Goal: Task Accomplishment & Management: Use online tool/utility

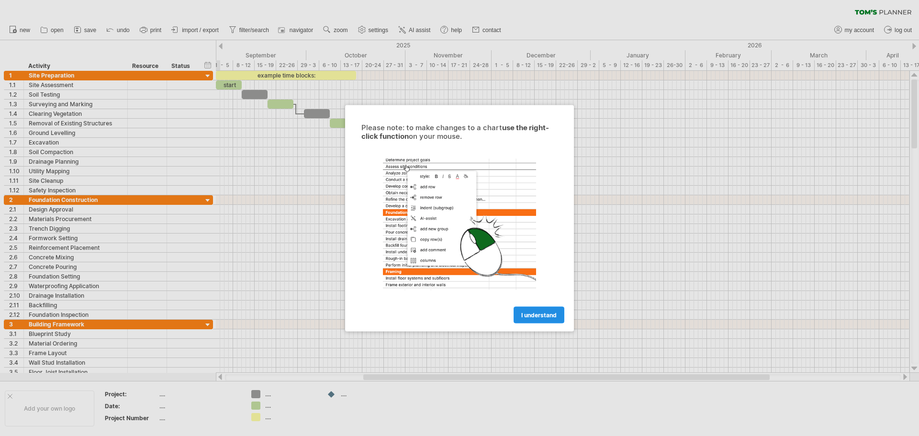
click at [534, 316] on span "I understand" at bounding box center [538, 314] width 35 height 7
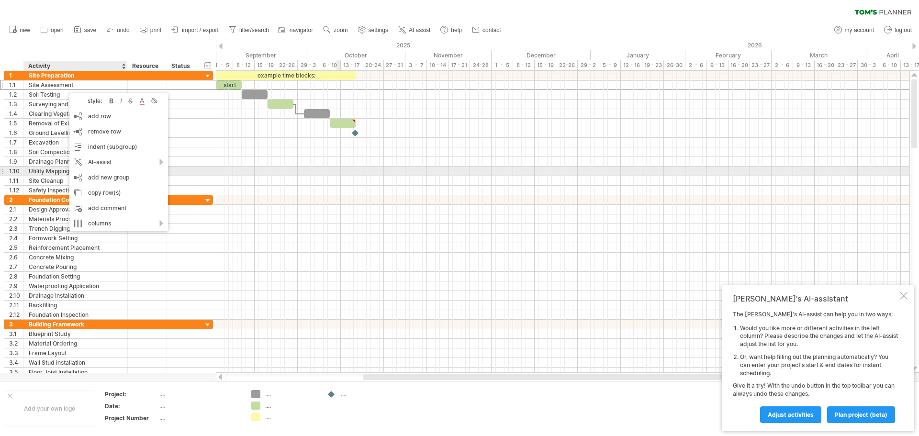
click at [335, 170] on div at bounding box center [562, 172] width 693 height 10
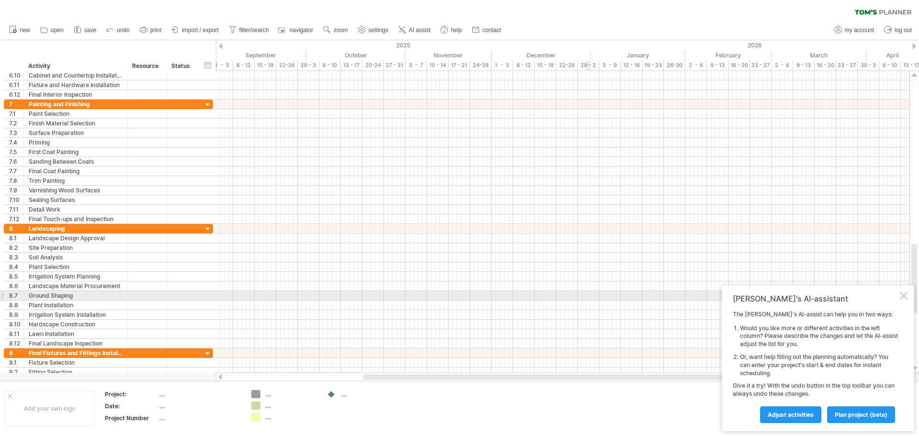
click at [902, 295] on div at bounding box center [904, 296] width 8 height 8
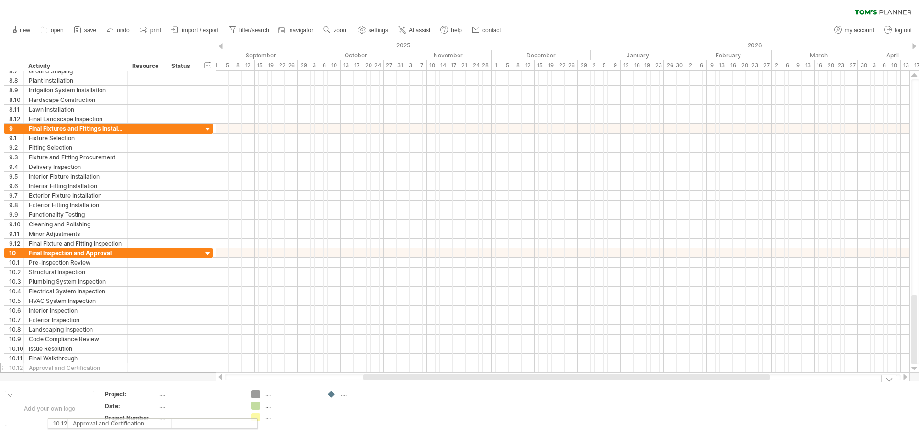
drag, startPoint x: 186, startPoint y: 367, endPoint x: 200, endPoint y: 444, distance: 78.0
click at [200, 435] on html "progress(100%) Trying to reach [DOMAIN_NAME] Connected again... 0% clear filter…" at bounding box center [459, 219] width 919 height 438
click at [249, 397] on td ".... .... ...." at bounding box center [284, 408] width 76 height 37
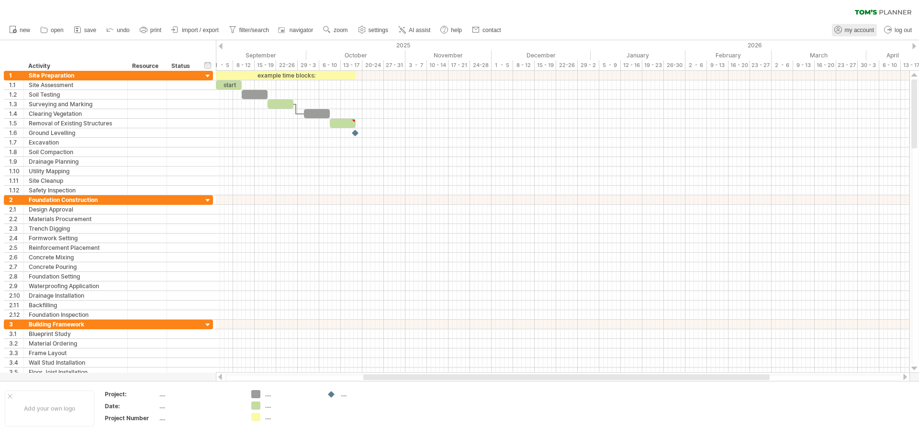
click at [856, 33] on span "my account" at bounding box center [858, 30] width 29 height 7
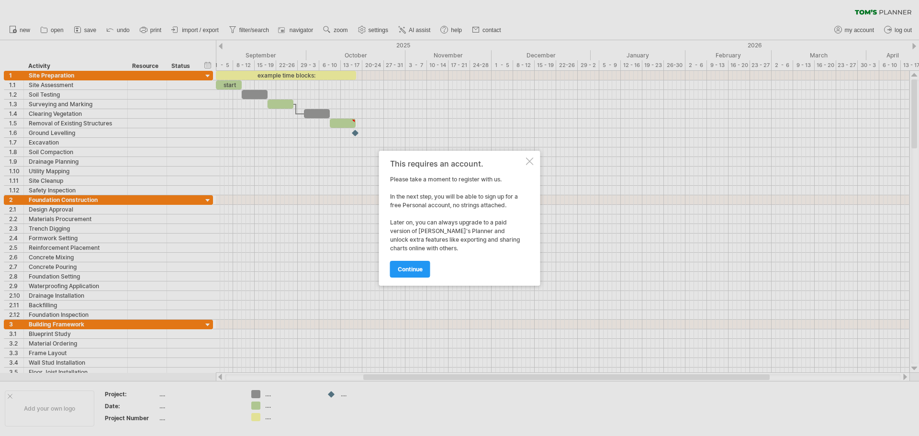
click at [529, 161] on div at bounding box center [530, 161] width 8 height 8
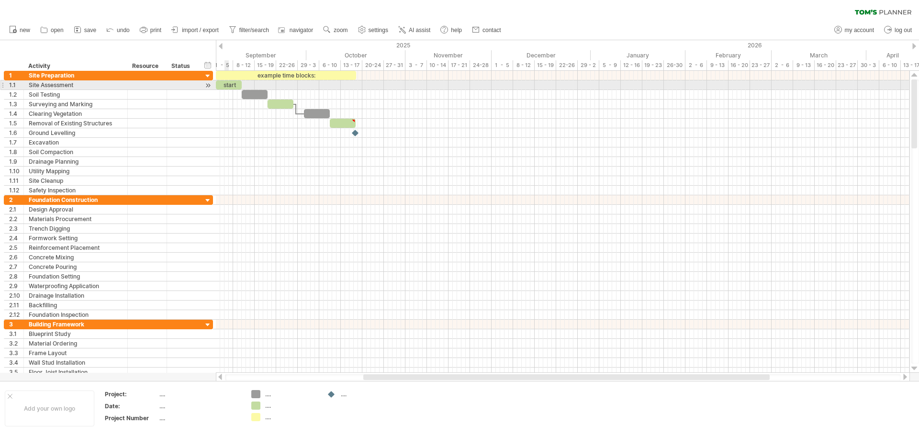
click at [229, 84] on div "start" at bounding box center [229, 84] width 26 height 9
click at [230, 86] on div "*****" at bounding box center [229, 84] width 26 height 9
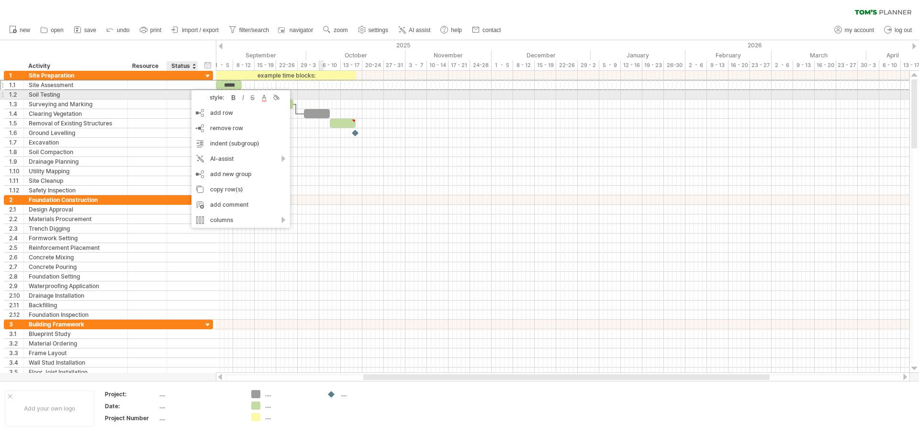
click at [326, 93] on div at bounding box center [562, 95] width 693 height 10
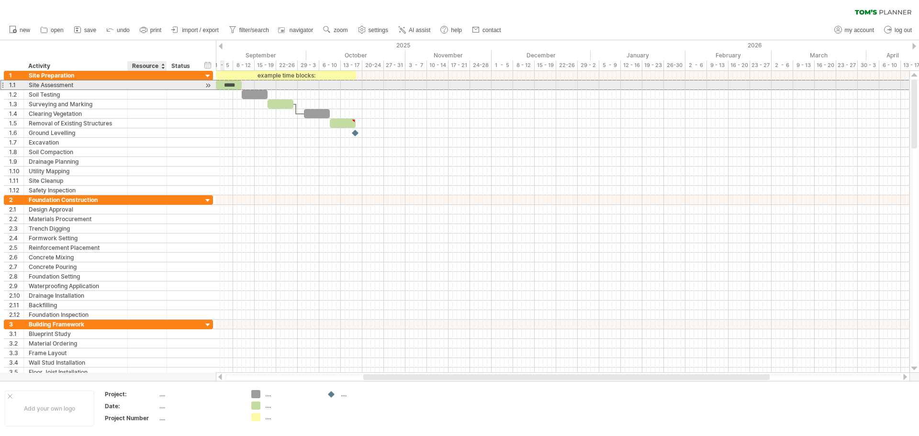
click at [161, 86] on div at bounding box center [147, 84] width 29 height 9
click at [0, 0] on input "text" at bounding box center [0, 0] width 0 height 0
click at [207, 86] on div at bounding box center [207, 85] width 9 height 10
click at [208, 86] on div at bounding box center [207, 85] width 9 height 10
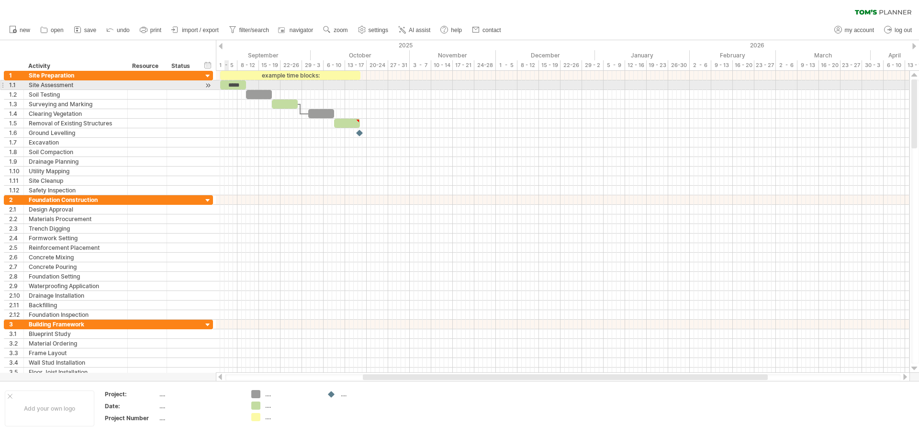
click at [226, 83] on div "*****" at bounding box center [233, 84] width 26 height 9
click at [237, 85] on div "*****" at bounding box center [233, 84] width 26 height 9
click at [242, 85] on div "*****" at bounding box center [233, 84] width 26 height 9
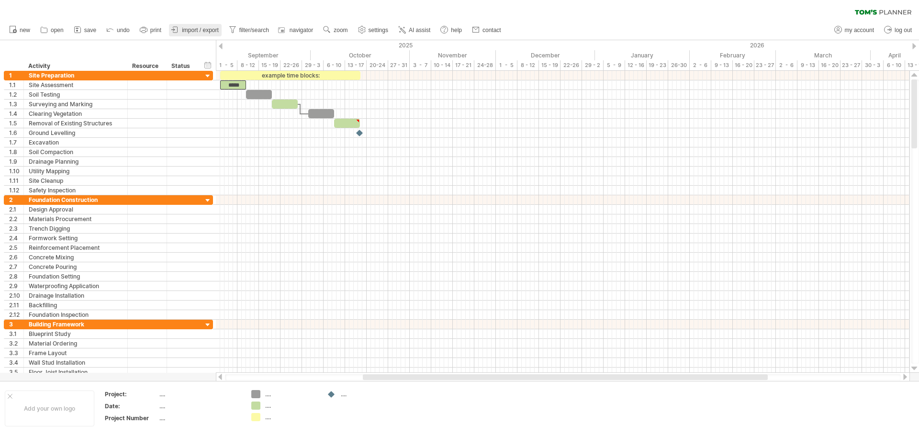
click at [180, 26] on icon at bounding box center [175, 30] width 10 height 10
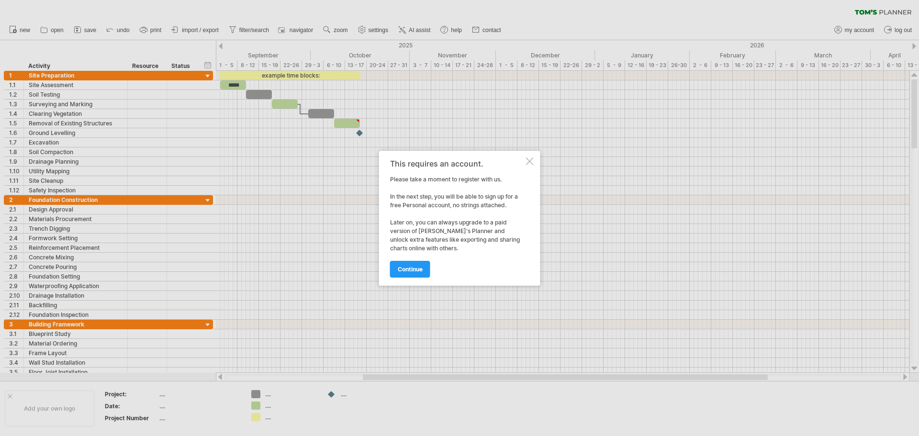
click at [528, 157] on div at bounding box center [530, 161] width 8 height 8
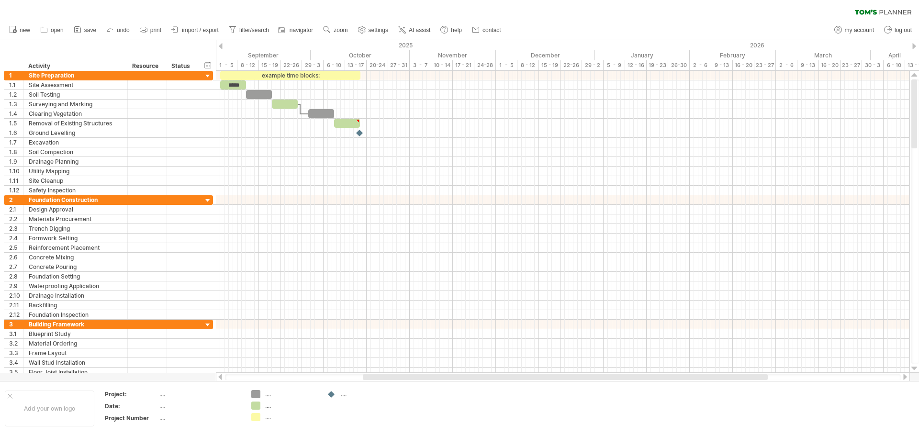
click at [222, 44] on div at bounding box center [221, 46] width 4 height 6
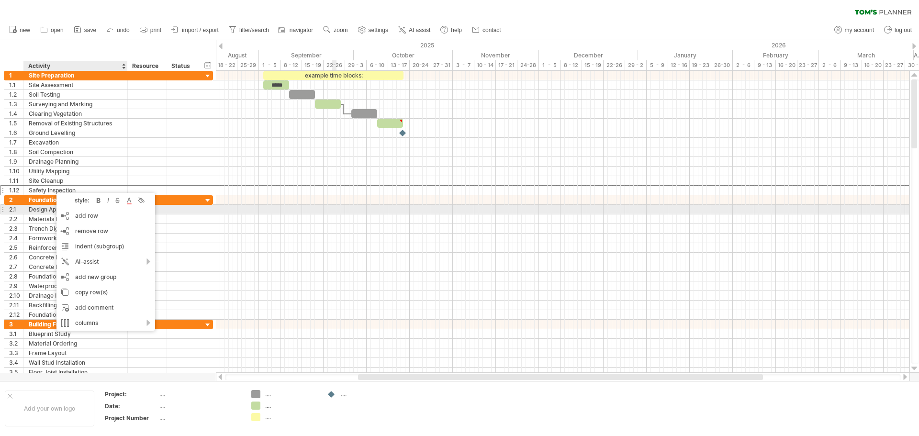
click at [333, 212] on div at bounding box center [562, 210] width 693 height 10
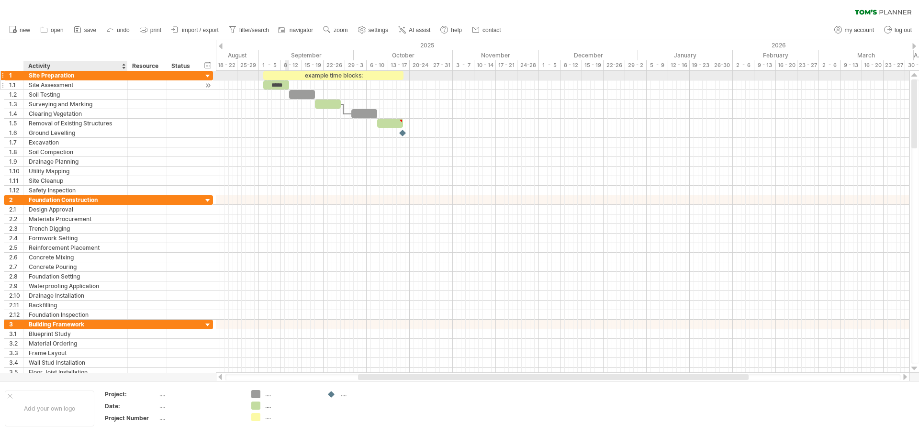
drag, startPoint x: 33, startPoint y: 76, endPoint x: 29, endPoint y: 83, distance: 7.7
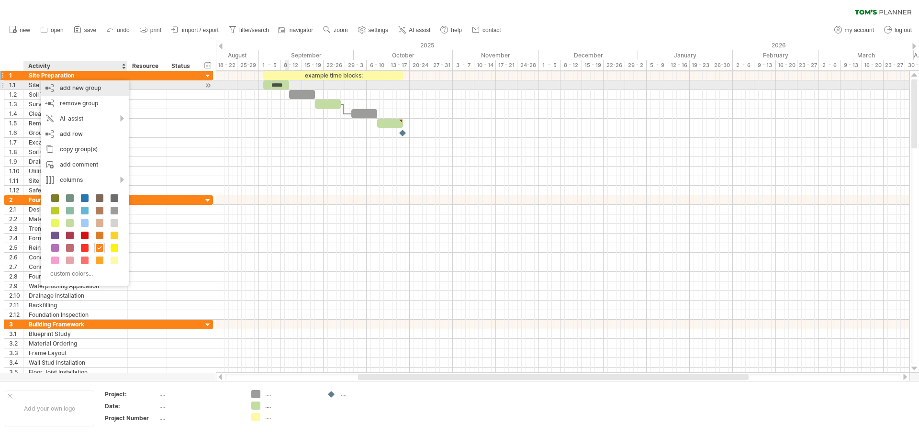
click at [78, 86] on div "add new group" at bounding box center [85, 87] width 88 height 15
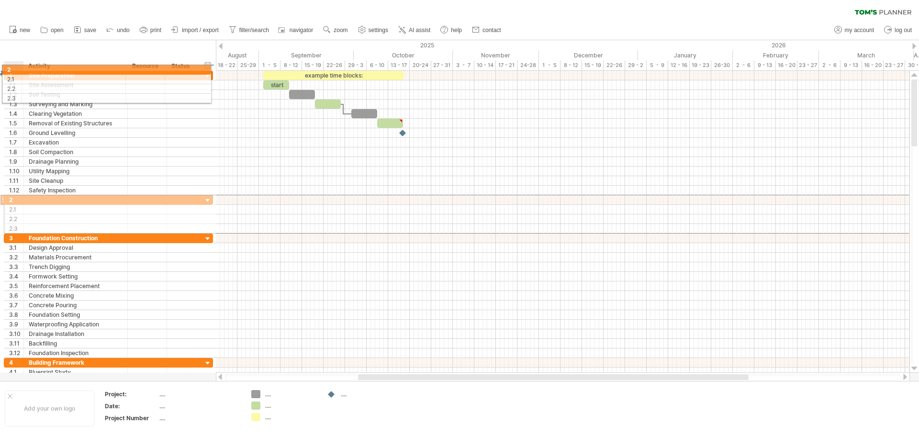
drag, startPoint x: 19, startPoint y: 200, endPoint x: 15, endPoint y: 68, distance: 131.6
click at [15, 68] on div "Trying to reach [DOMAIN_NAME] Connected again... 0% clear filter new 1" at bounding box center [459, 218] width 919 height 436
click at [26, 70] on div "******** Activity" at bounding box center [75, 66] width 104 height 10
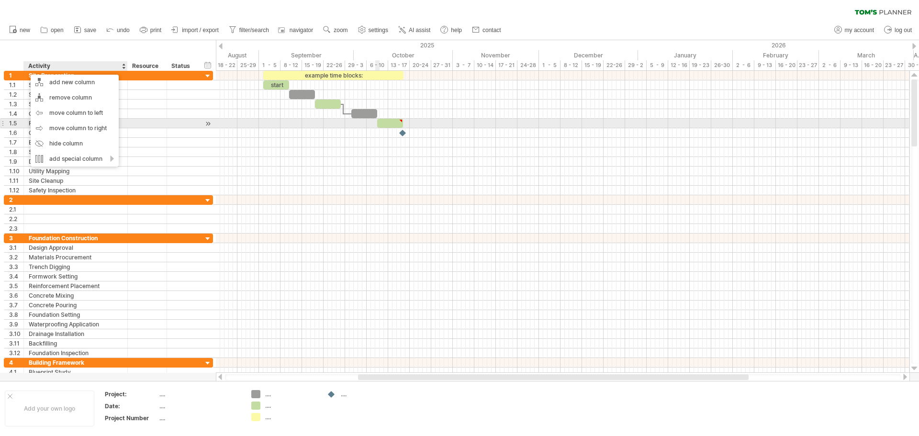
click at [398, 146] on div at bounding box center [562, 133] width 693 height 124
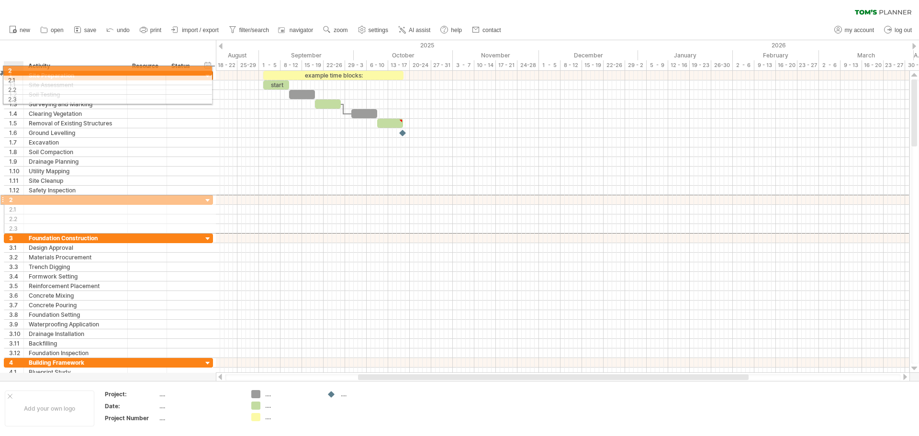
drag, startPoint x: 16, startPoint y: 196, endPoint x: 13, endPoint y: 69, distance: 127.3
click at [13, 69] on div "Trying to reach [DOMAIN_NAME] Connected again... 0% clear filter new 1" at bounding box center [459, 218] width 919 height 436
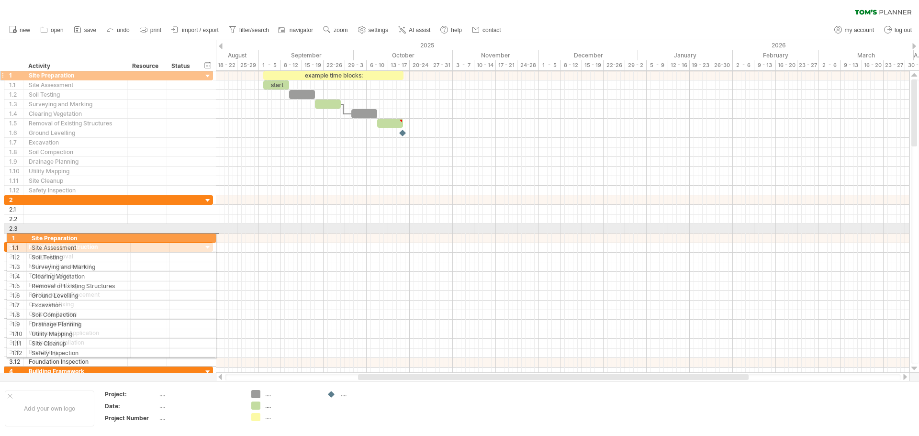
drag, startPoint x: 4, startPoint y: 75, endPoint x: 5, endPoint y: 236, distance: 161.7
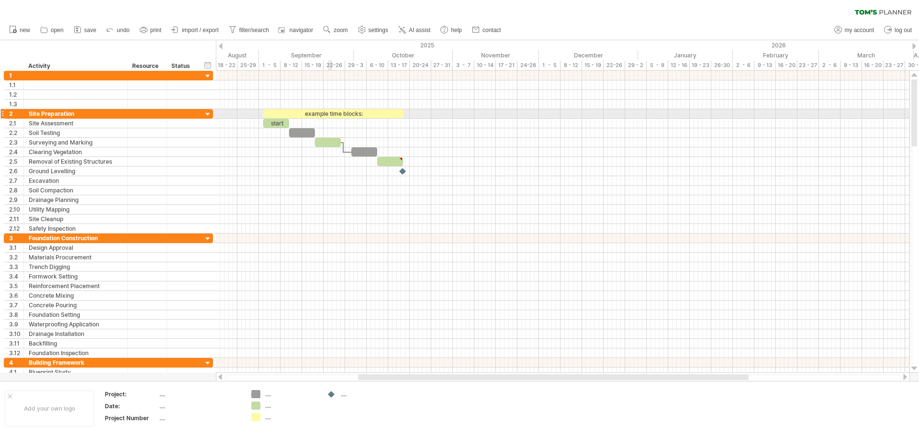
click at [330, 109] on div "example time blocks:" at bounding box center [333, 113] width 140 height 9
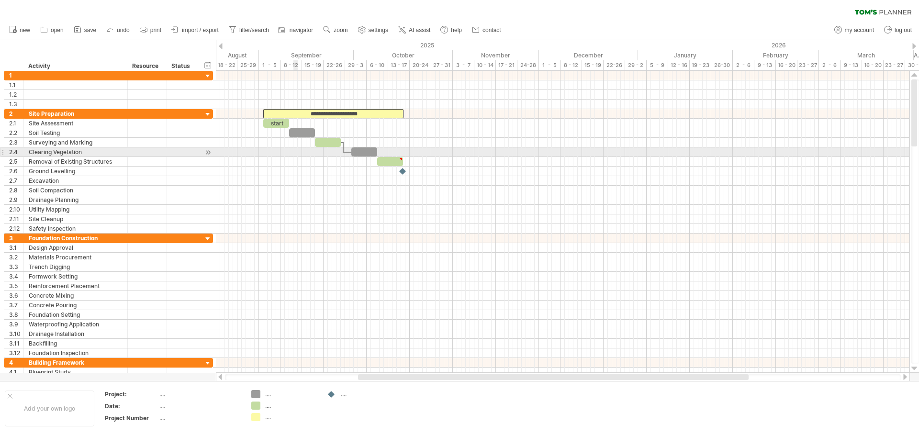
click at [294, 150] on div at bounding box center [562, 152] width 693 height 10
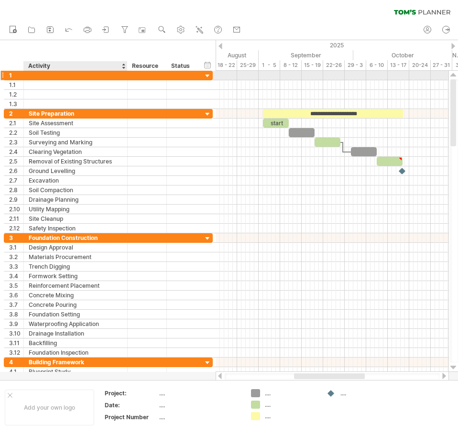
click at [86, 78] on div at bounding box center [76, 75] width 94 height 9
type input "**********"
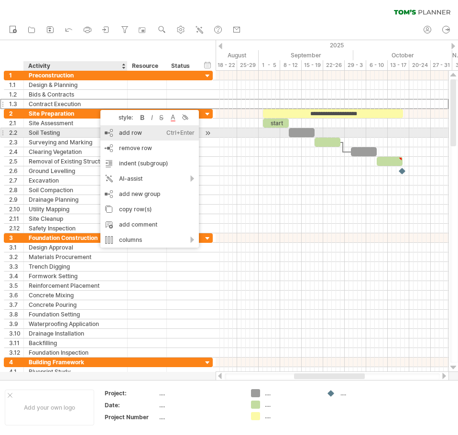
click at [146, 134] on div "add row Ctrl+Enter Cmd+Enter" at bounding box center [149, 132] width 99 height 15
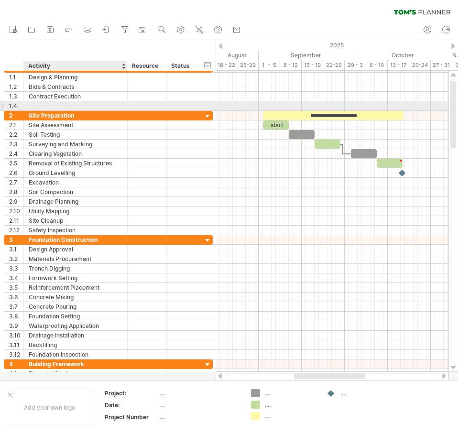
click at [90, 105] on div at bounding box center [76, 105] width 94 height 9
type input "**********"
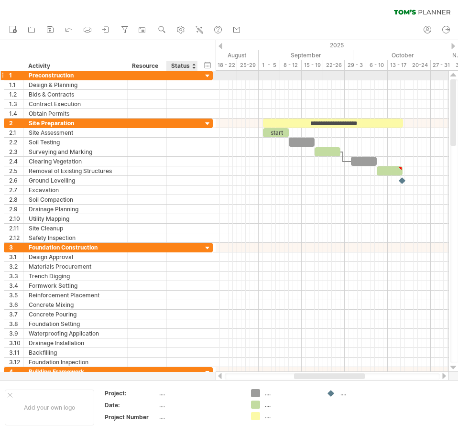
click at [206, 78] on div at bounding box center [207, 76] width 9 height 9
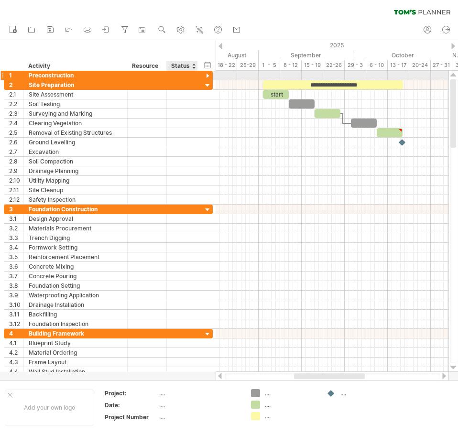
click at [206, 78] on div at bounding box center [207, 76] width 9 height 9
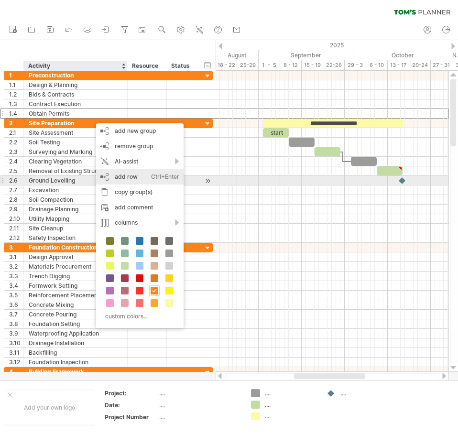
click at [138, 177] on div "add row Ctrl+Enter Cmd+Enter" at bounding box center [140, 176] width 88 height 15
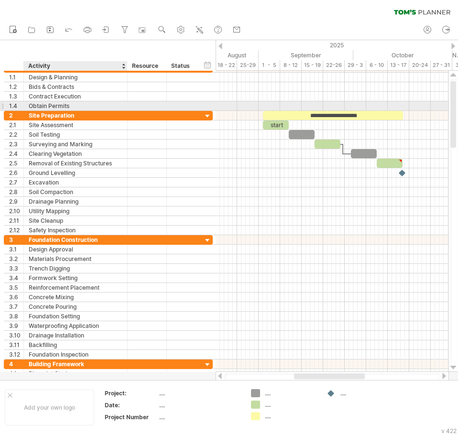
click at [93, 105] on div "Obtain Permits" at bounding box center [76, 105] width 94 height 9
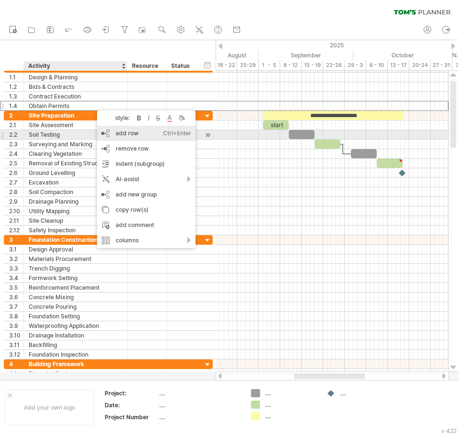
click at [141, 135] on div "add row Ctrl+Enter Cmd+Enter" at bounding box center [146, 133] width 99 height 15
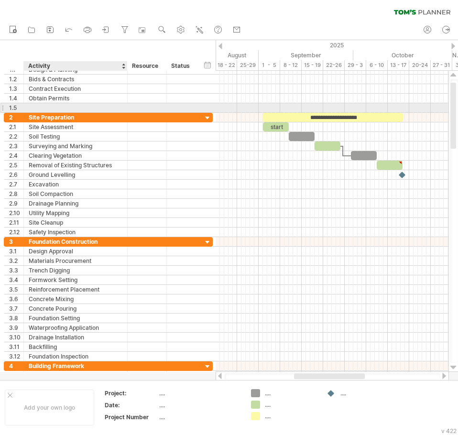
click at [78, 106] on div at bounding box center [76, 107] width 94 height 9
type input "**********"
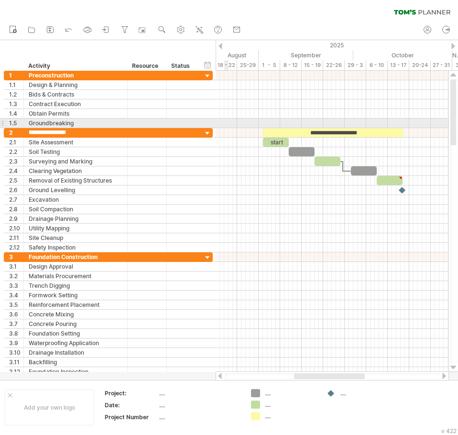
click at [228, 122] on div at bounding box center [332, 124] width 233 height 10
click at [227, 122] on div at bounding box center [332, 124] width 233 height 10
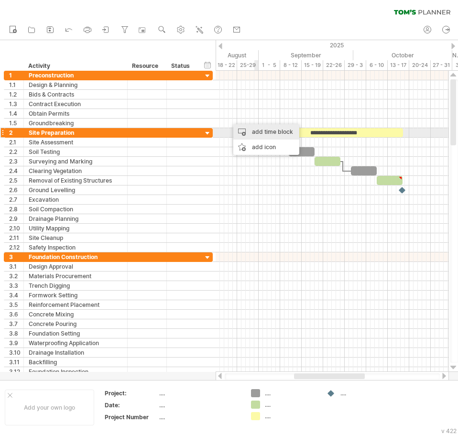
click at [269, 130] on div "add time block" at bounding box center [266, 131] width 66 height 15
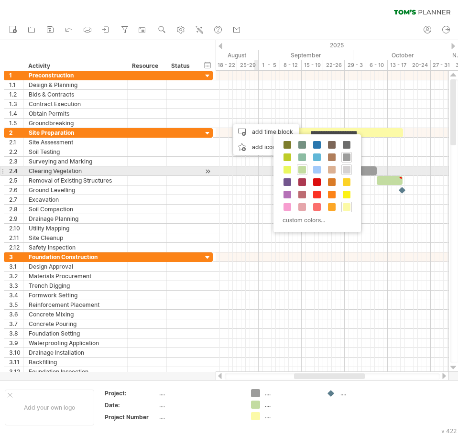
click at [346, 168] on span at bounding box center [347, 170] width 8 height 8
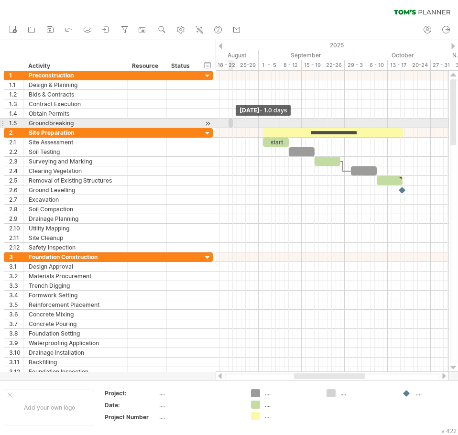
click at [232, 123] on span at bounding box center [233, 123] width 4 height 9
drag, startPoint x: 231, startPoint y: 123, endPoint x: 239, endPoint y: 123, distance: 8.6
click at [239, 123] on div at bounding box center [239, 123] width 4 height 9
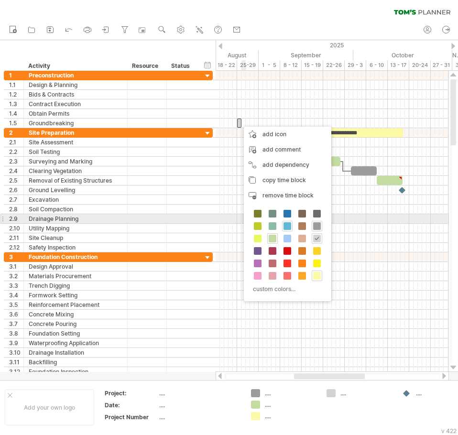
click at [290, 222] on span at bounding box center [288, 226] width 8 height 8
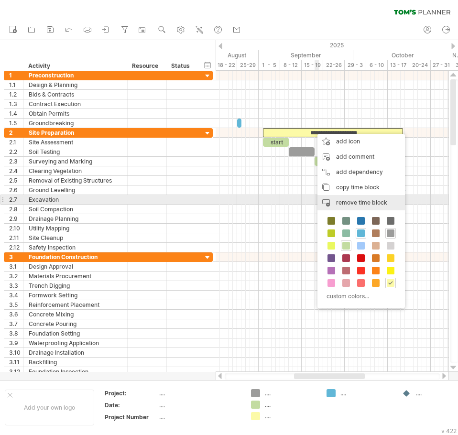
click at [367, 205] on span "remove time block" at bounding box center [361, 202] width 51 height 7
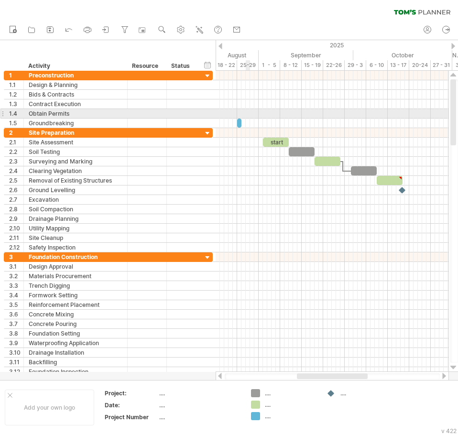
drag, startPoint x: 247, startPoint y: 112, endPoint x: 252, endPoint y: 110, distance: 4.9
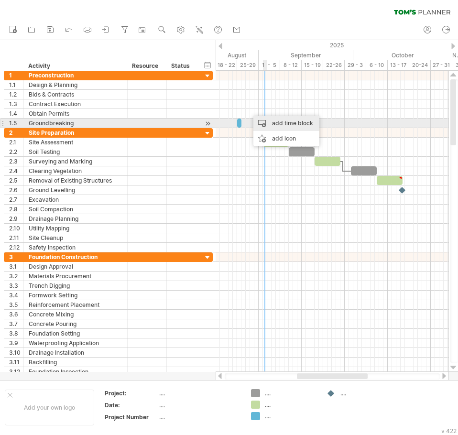
click at [274, 121] on div "add time block" at bounding box center [287, 123] width 66 height 15
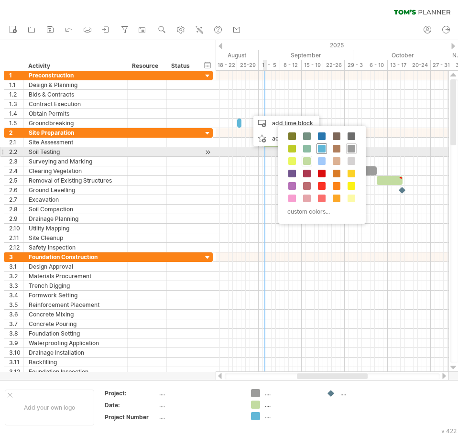
click at [322, 148] on span at bounding box center [322, 149] width 8 height 8
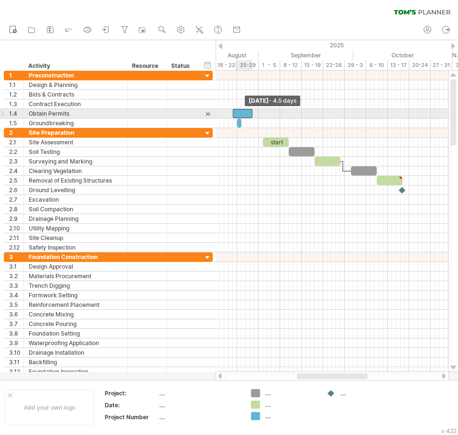
drag, startPoint x: 248, startPoint y: 113, endPoint x: 230, endPoint y: 111, distance: 18.8
click at [231, 114] on span at bounding box center [233, 113] width 4 height 9
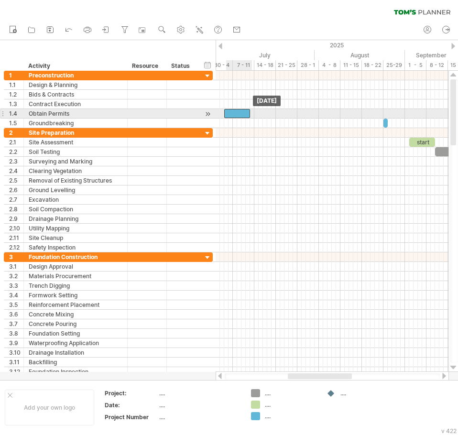
click at [243, 111] on div at bounding box center [237, 113] width 26 height 9
drag, startPoint x: 225, startPoint y: 113, endPoint x: 247, endPoint y: 114, distance: 22.0
click at [247, 114] on span at bounding box center [246, 113] width 4 height 9
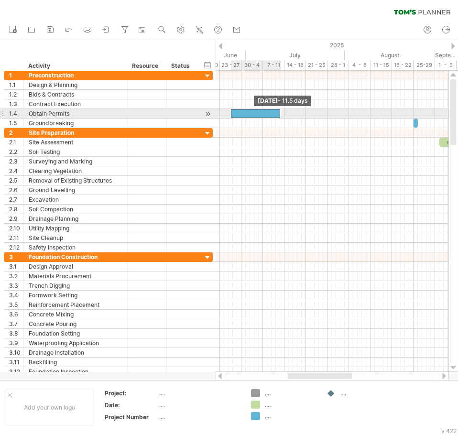
drag, startPoint x: 247, startPoint y: 113, endPoint x: 232, endPoint y: 109, distance: 15.4
click at [232, 109] on span at bounding box center [231, 113] width 4 height 9
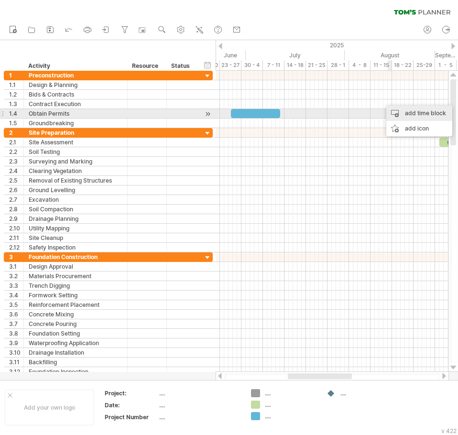
click at [411, 111] on div "add time block" at bounding box center [420, 113] width 66 height 15
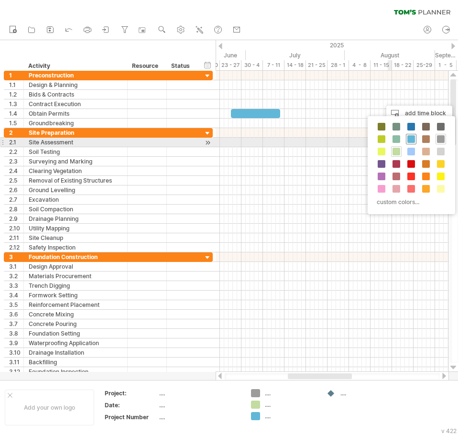
click at [411, 142] on span at bounding box center [412, 139] width 8 height 8
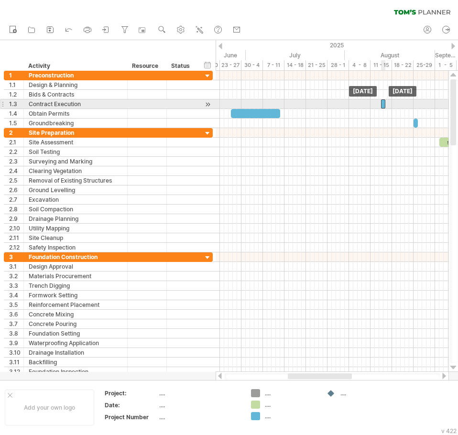
click at [383, 103] on div at bounding box center [383, 104] width 4 height 9
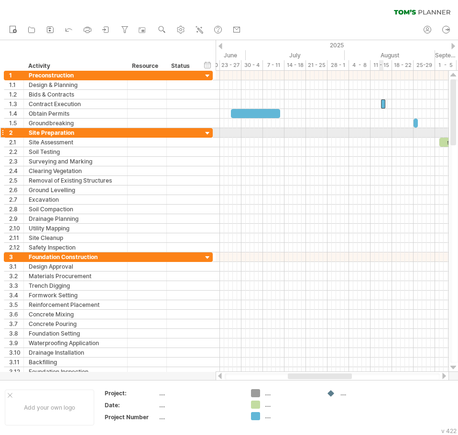
click at [379, 139] on div at bounding box center [332, 143] width 233 height 10
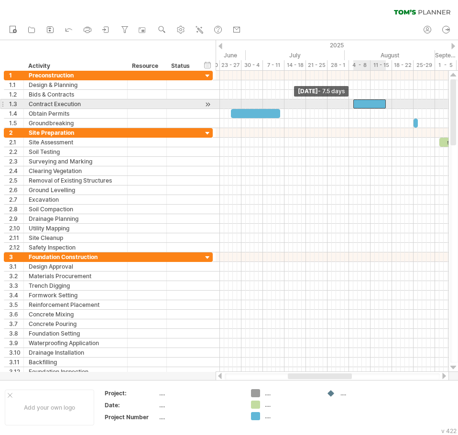
drag, startPoint x: 380, startPoint y: 105, endPoint x: 353, endPoint y: 109, distance: 27.5
click at [353, 109] on div "start [DATE] [DATE] - 7.5 days" at bounding box center [332, 221] width 233 height 301
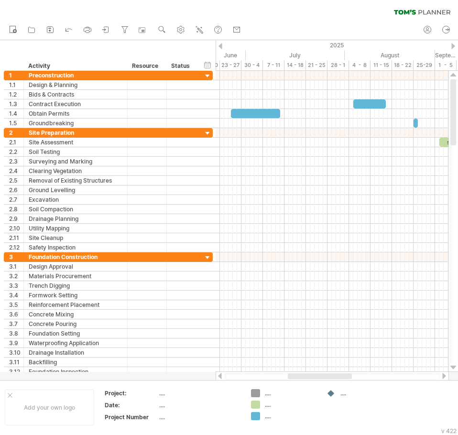
click at [317, 18] on div "clear filter reapply filter" at bounding box center [229, 10] width 458 height 20
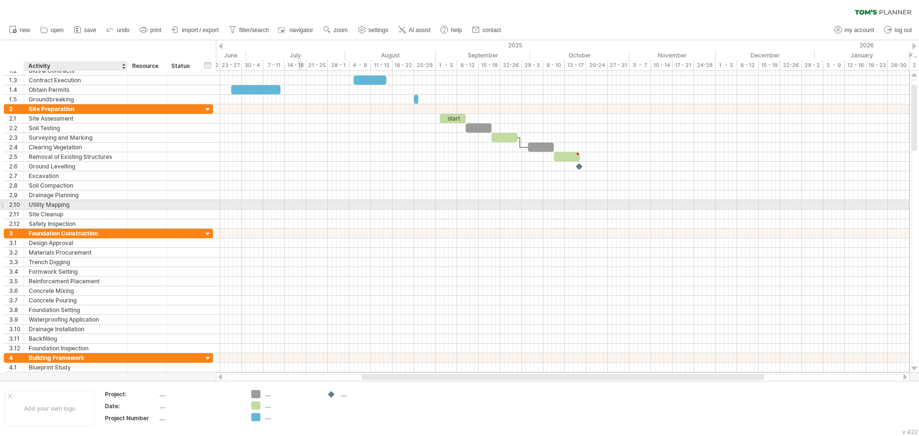
click at [298, 208] on div at bounding box center [562, 205] width 693 height 10
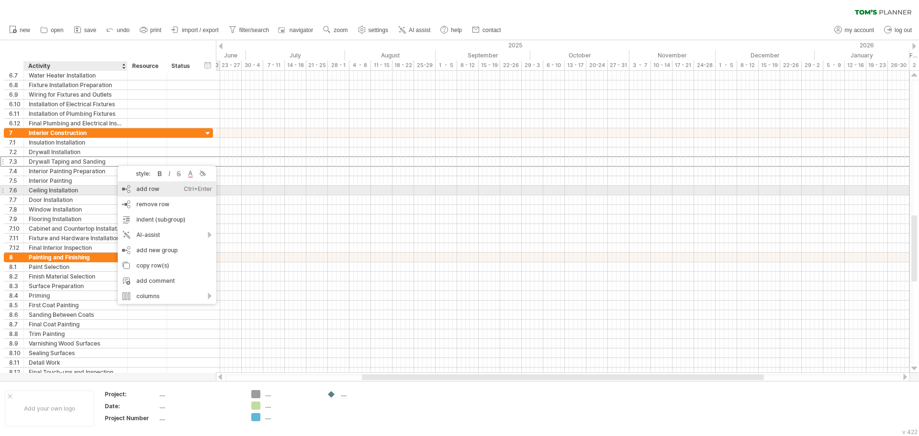
click at [153, 193] on div "add row Ctrl+Enter Cmd+Enter" at bounding box center [167, 188] width 99 height 15
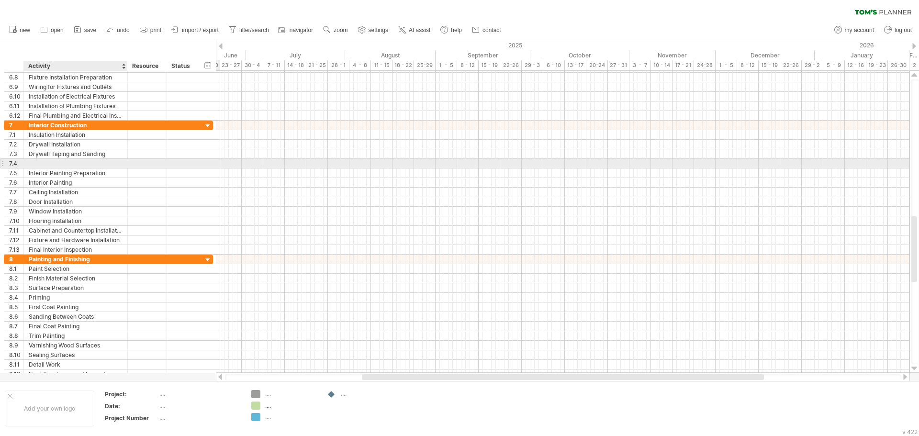
click at [94, 161] on div at bounding box center [76, 163] width 94 height 9
type input "**********"
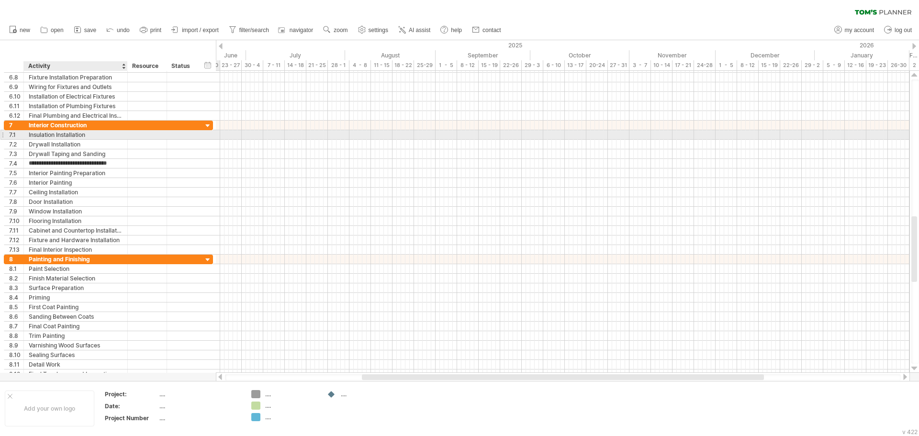
click at [101, 133] on div "Insulation Installation" at bounding box center [76, 134] width 94 height 9
type input "**********"
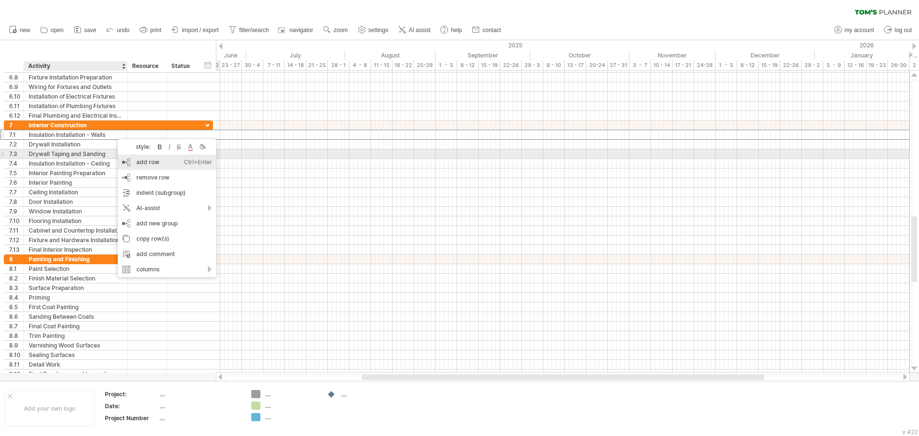
click at [138, 157] on div "add row Ctrl+Enter Cmd+Enter" at bounding box center [167, 162] width 99 height 15
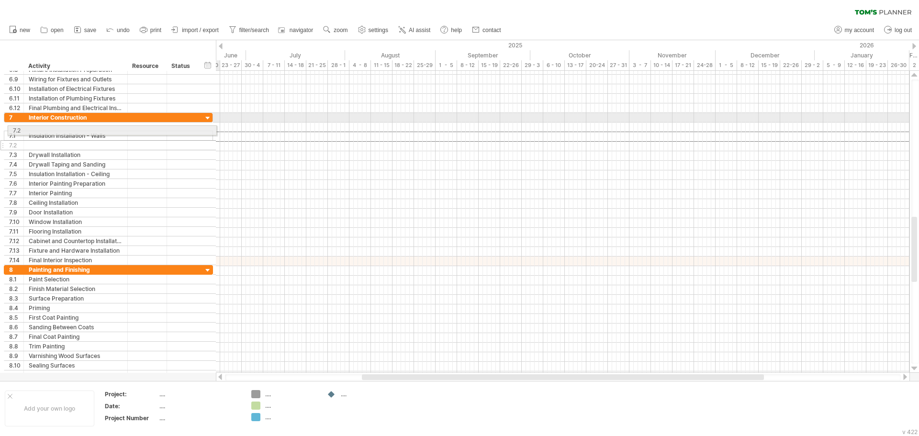
drag, startPoint x: 4, startPoint y: 136, endPoint x: 5, endPoint y: 127, distance: 8.7
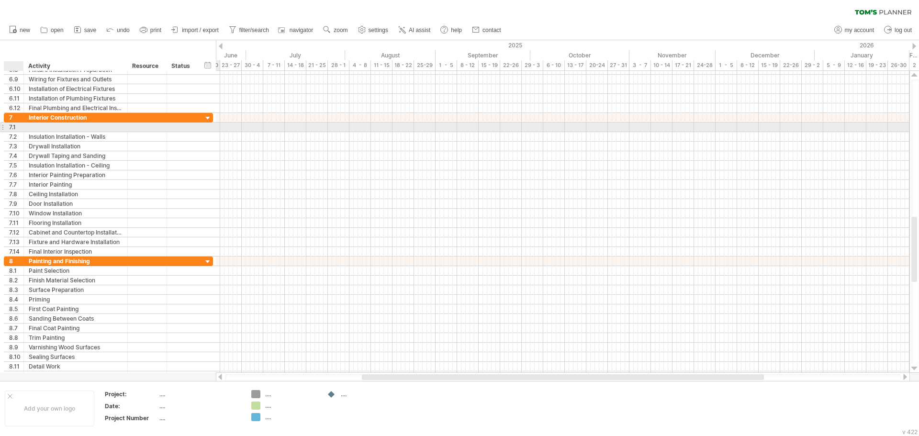
click at [27, 127] on div at bounding box center [76, 126] width 104 height 9
click at [46, 125] on div at bounding box center [76, 126] width 94 height 9
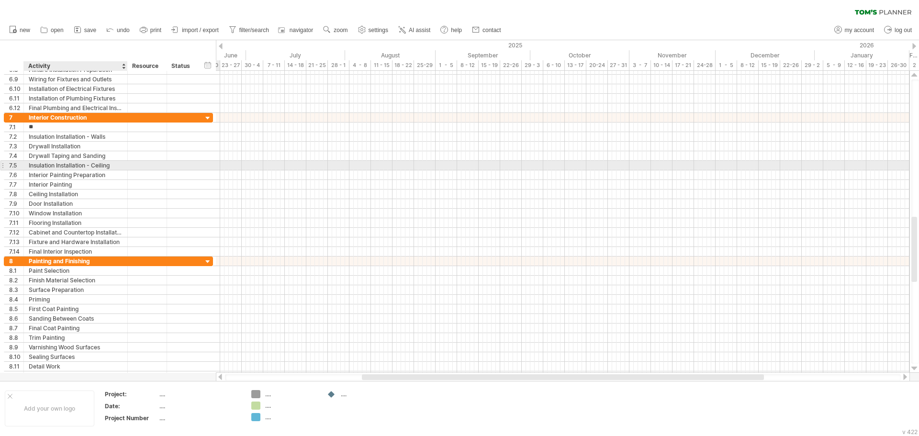
type input "*"
type input "**********"
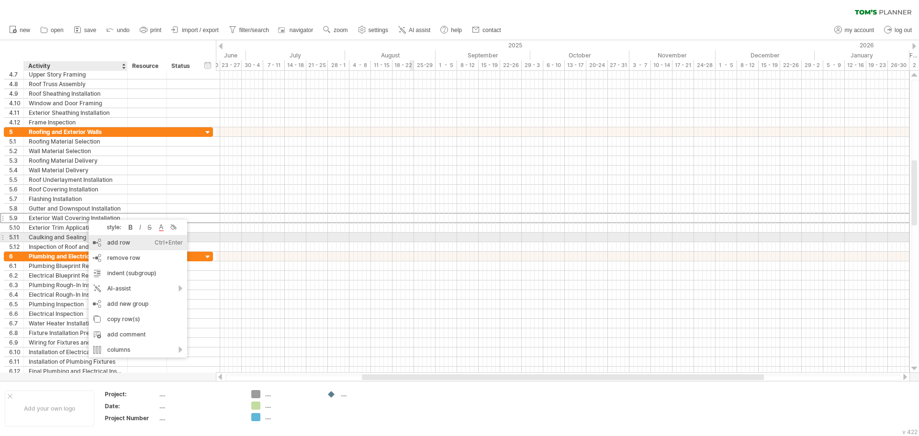
drag, startPoint x: 112, startPoint y: 242, endPoint x: 117, endPoint y: 230, distance: 12.9
click at [112, 241] on div "add row Ctrl+Enter Cmd+Enter" at bounding box center [138, 242] width 99 height 15
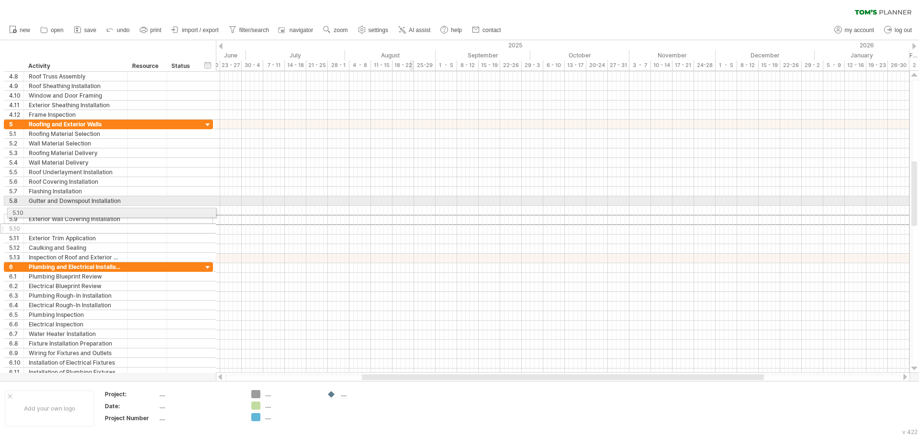
drag, startPoint x: 1, startPoint y: 220, endPoint x: 1, endPoint y: 211, distance: 9.6
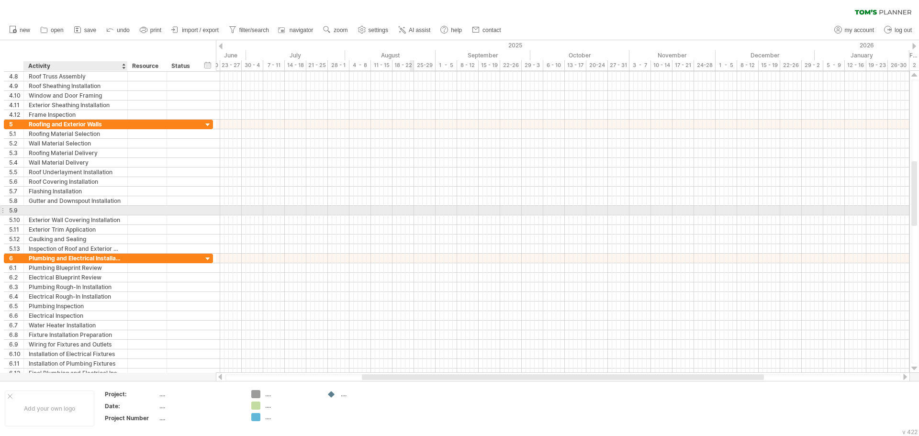
click at [46, 211] on div at bounding box center [76, 210] width 94 height 9
type input "**********"
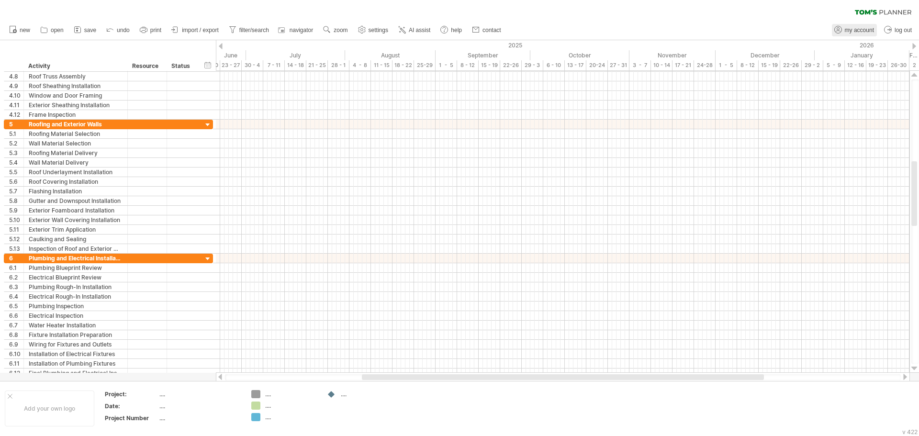
drag, startPoint x: 874, startPoint y: 30, endPoint x: 873, endPoint y: 25, distance: 4.9
click at [79, 31] on icon at bounding box center [78, 30] width 10 height 10
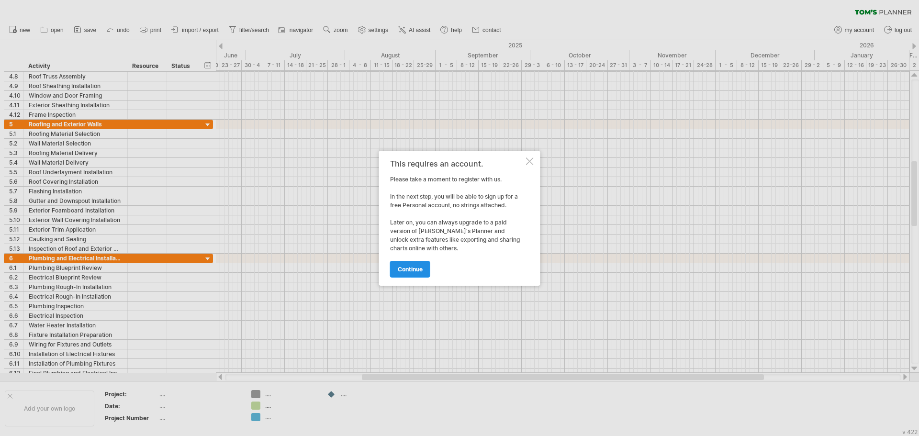
click at [419, 272] on span "continue" at bounding box center [410, 269] width 25 height 7
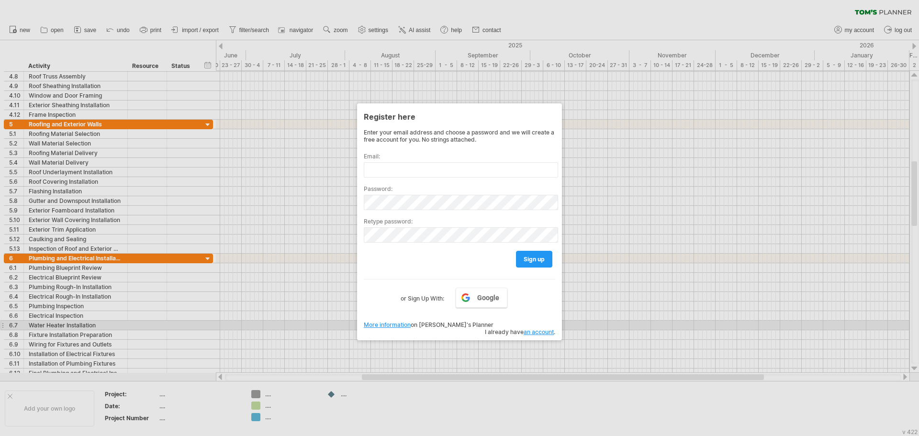
click at [530, 328] on link "an account" at bounding box center [538, 331] width 30 height 7
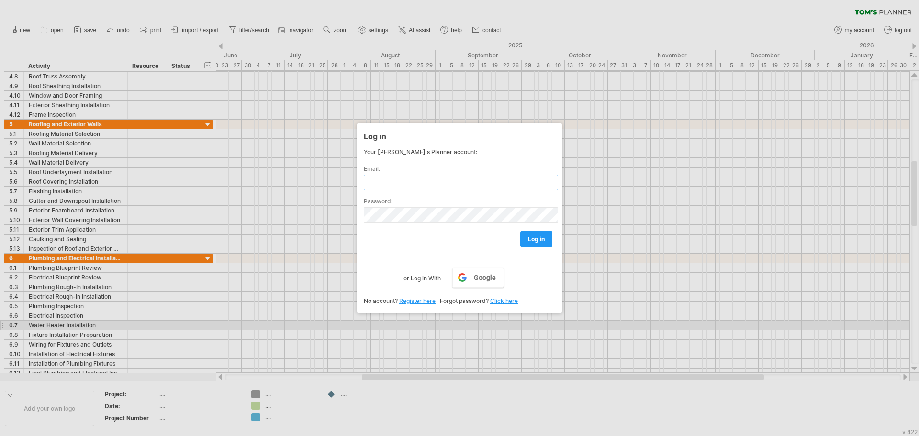
click at [438, 179] on input "text" at bounding box center [461, 182] width 194 height 15
type input "**********"
click at [532, 238] on span "log in" at bounding box center [536, 238] width 17 height 7
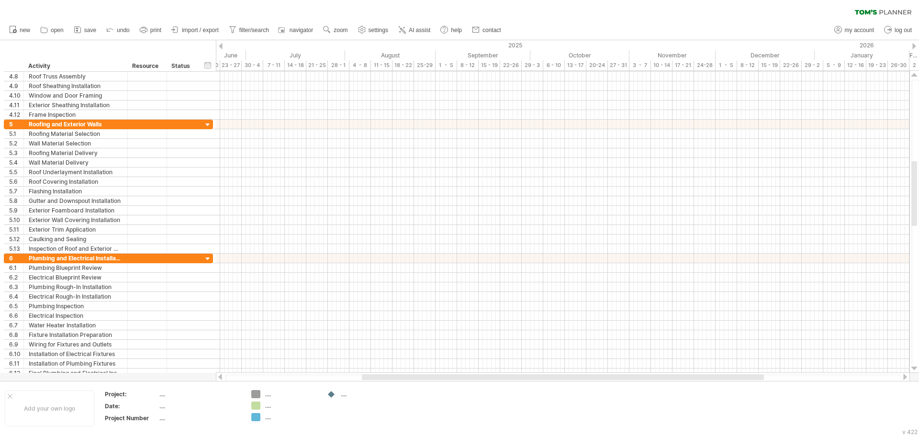
click at [81, 27] on icon at bounding box center [78, 30] width 10 height 10
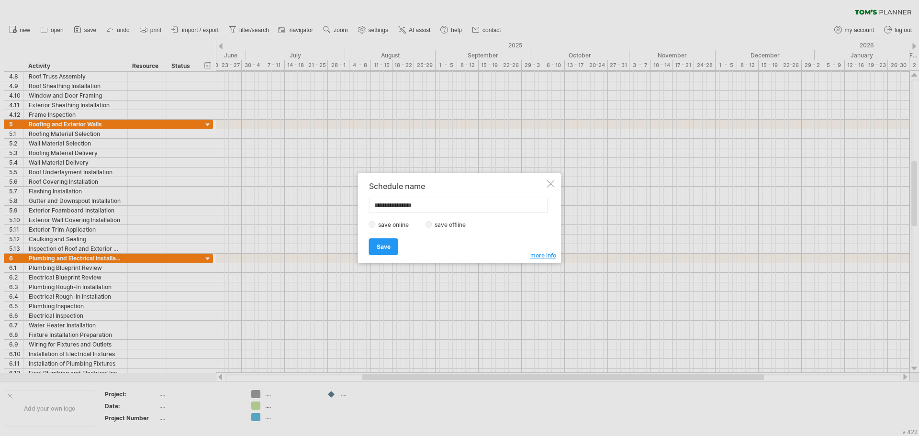
type input "**********"
click at [425, 228] on div "save online save offline" at bounding box center [457, 224] width 176 height 9
click at [386, 244] on span "Save" at bounding box center [384, 246] width 14 height 7
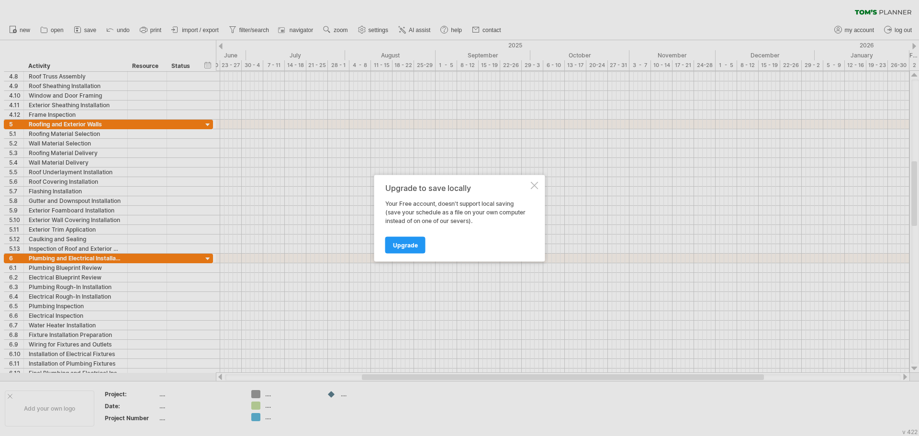
click at [529, 186] on div "Upgrade to save locally Your Free account, doesn't support local saving (save y…" at bounding box center [459, 218] width 171 height 87
click at [533, 185] on div at bounding box center [535, 185] width 8 height 8
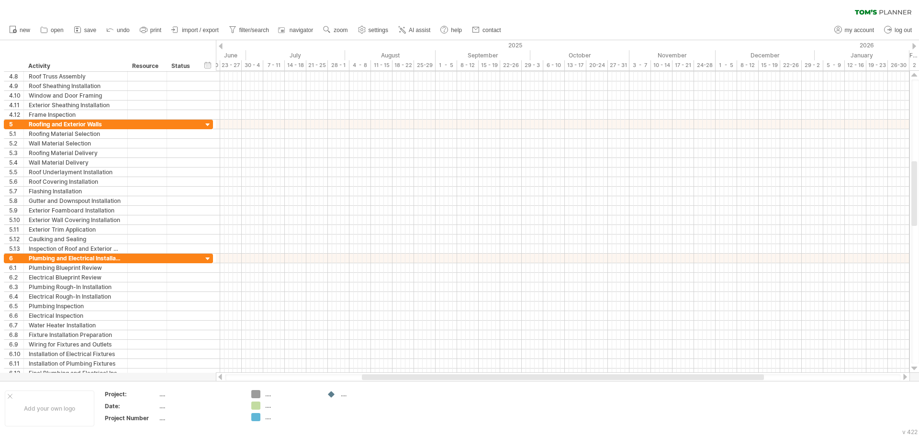
click at [86, 27] on link "save" at bounding box center [85, 30] width 28 height 12
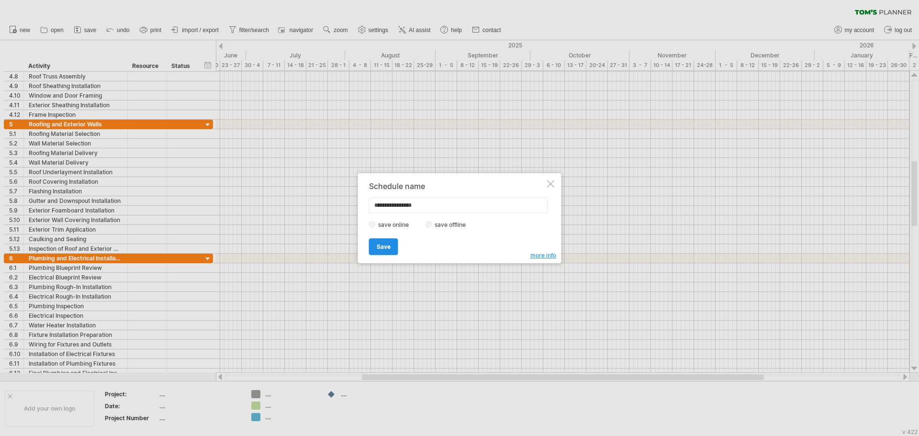
type input "**********"
click at [389, 242] on link "Save" at bounding box center [383, 246] width 29 height 17
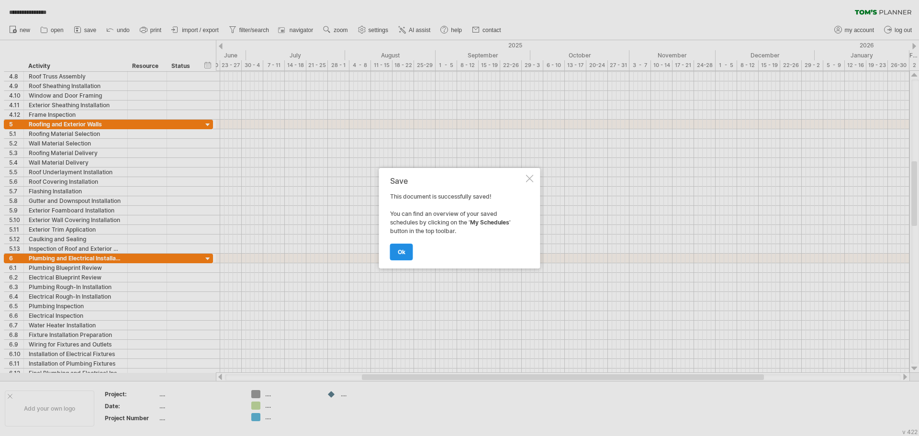
click at [401, 252] on span "ok" at bounding box center [402, 251] width 8 height 7
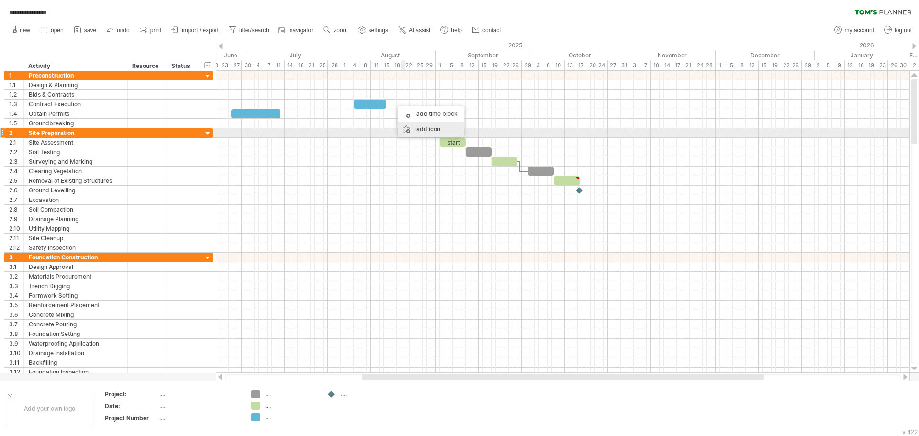
click at [433, 132] on div "add icon" at bounding box center [431, 129] width 66 height 15
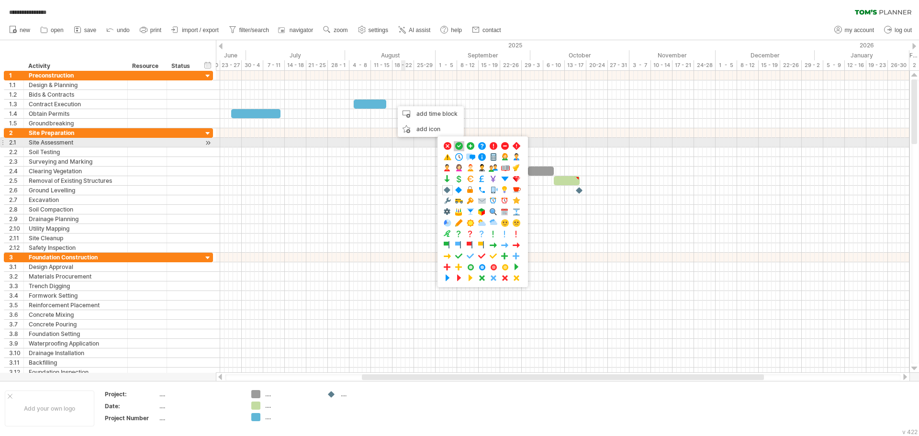
click at [459, 147] on span at bounding box center [459, 146] width 10 height 9
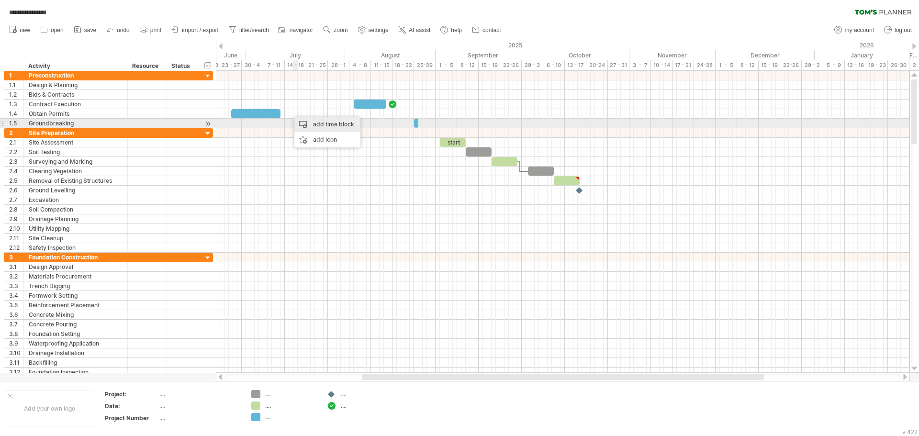
click at [319, 122] on div "add time block" at bounding box center [327, 124] width 66 height 15
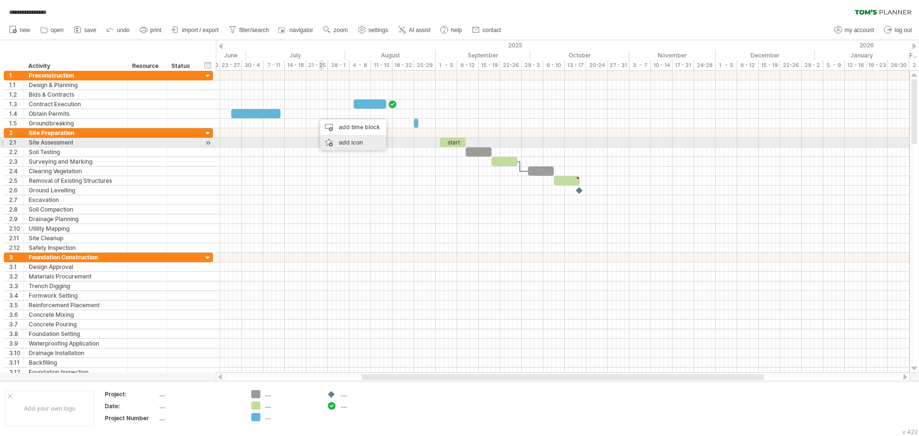
click at [351, 143] on div "add icon" at bounding box center [353, 142] width 66 height 15
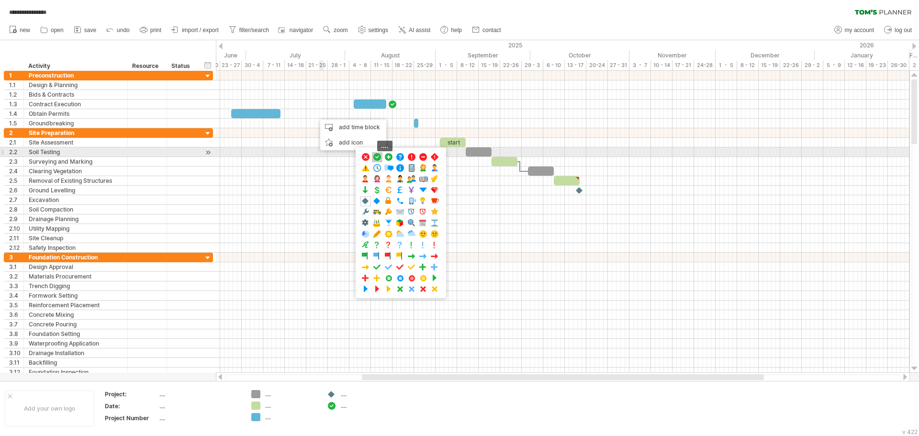
click at [378, 152] on div "...." at bounding box center [377, 157] width 11 height 10
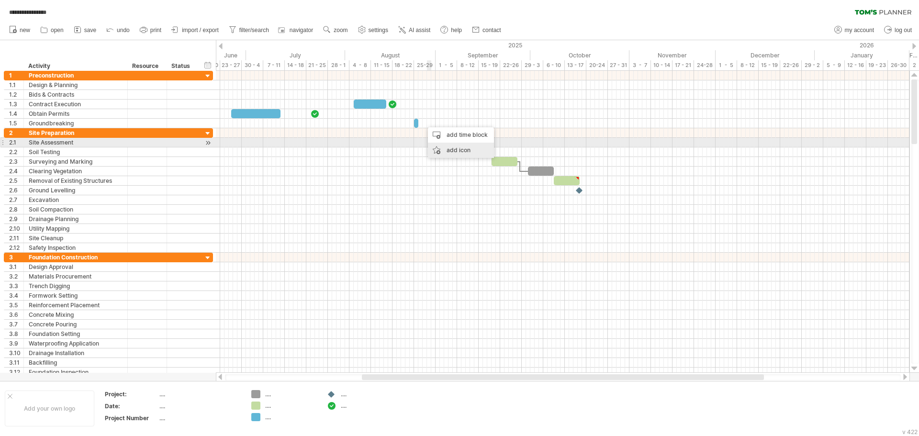
click at [456, 147] on div "add icon" at bounding box center [461, 150] width 66 height 15
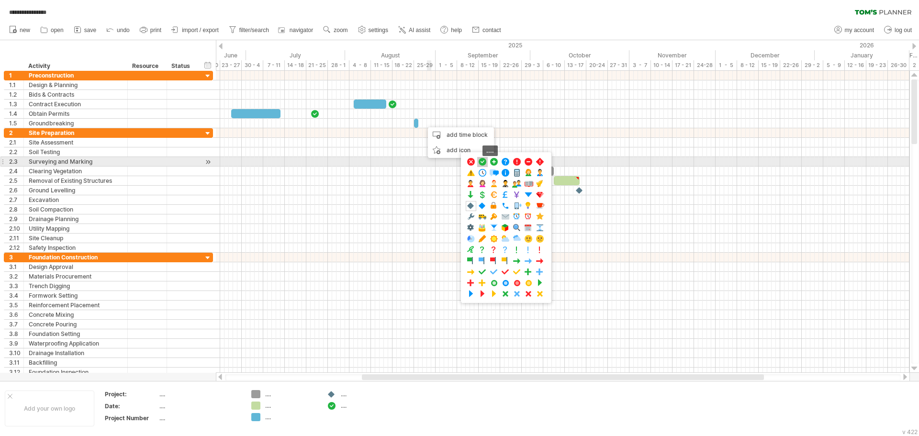
click at [480, 160] on span at bounding box center [483, 161] width 10 height 9
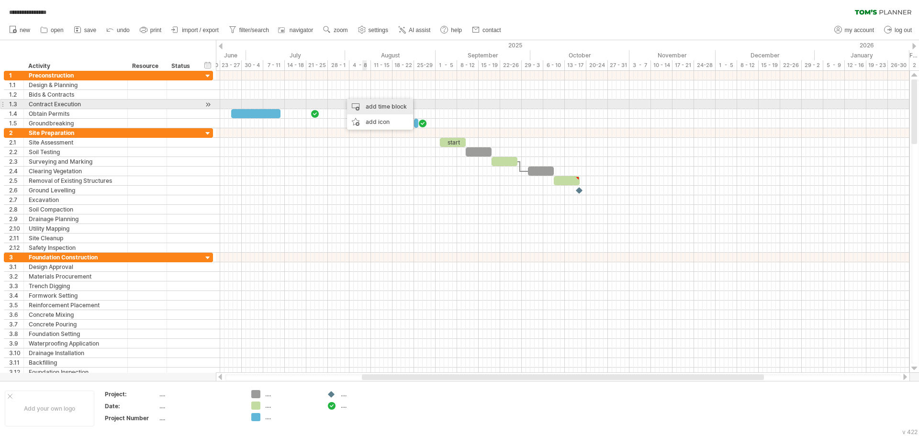
click at [387, 104] on div "add time block" at bounding box center [380, 106] width 66 height 15
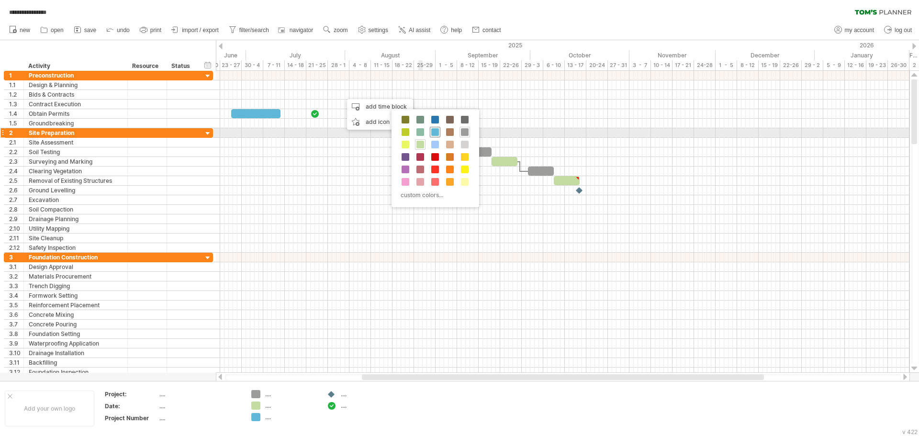
click at [437, 131] on span at bounding box center [435, 132] width 8 height 8
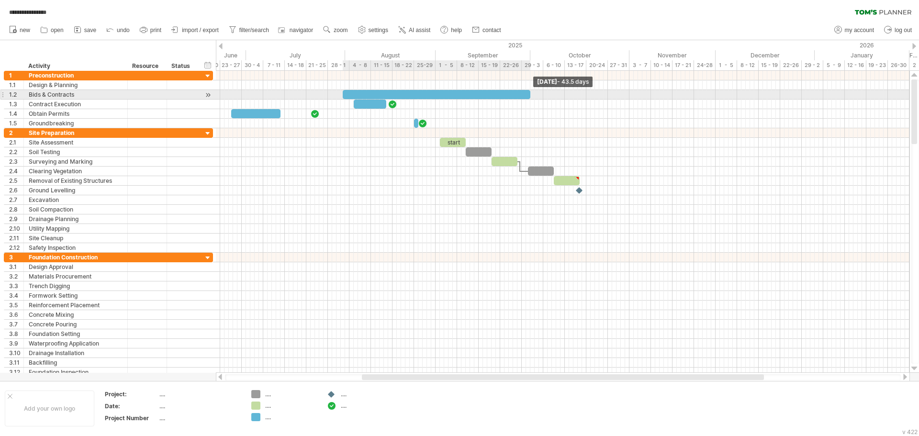
drag, startPoint x: 347, startPoint y: 96, endPoint x: 530, endPoint y: 91, distance: 183.3
click at [530, 91] on span at bounding box center [530, 94] width 4 height 9
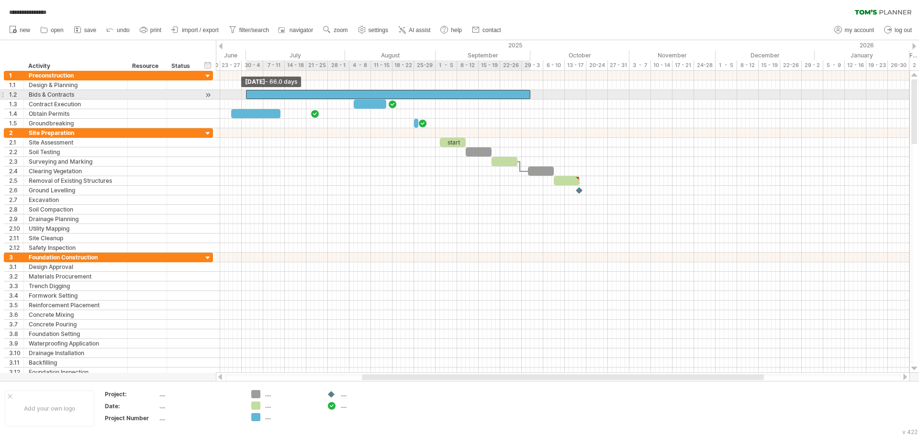
drag, startPoint x: 343, startPoint y: 94, endPoint x: 245, endPoint y: 92, distance: 97.2
click at [245, 92] on span at bounding box center [246, 94] width 4 height 9
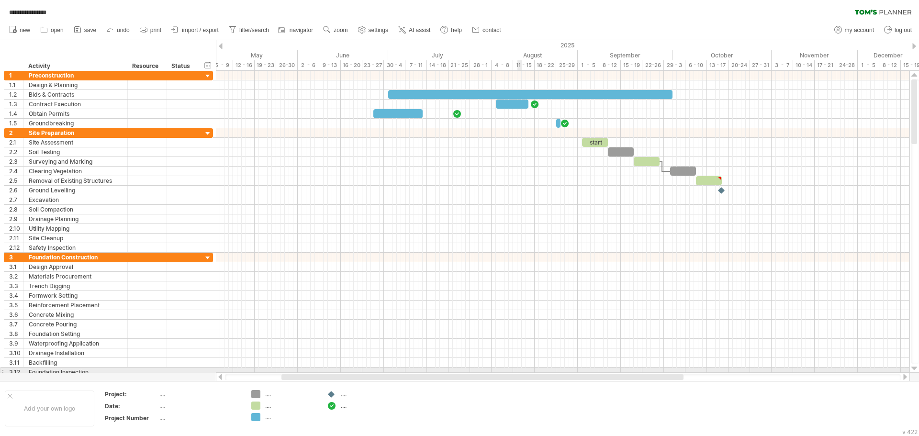
drag, startPoint x: 600, startPoint y: 377, endPoint x: 519, endPoint y: 369, distance: 80.7
click at [519, 369] on div "**********" at bounding box center [459, 218] width 919 height 436
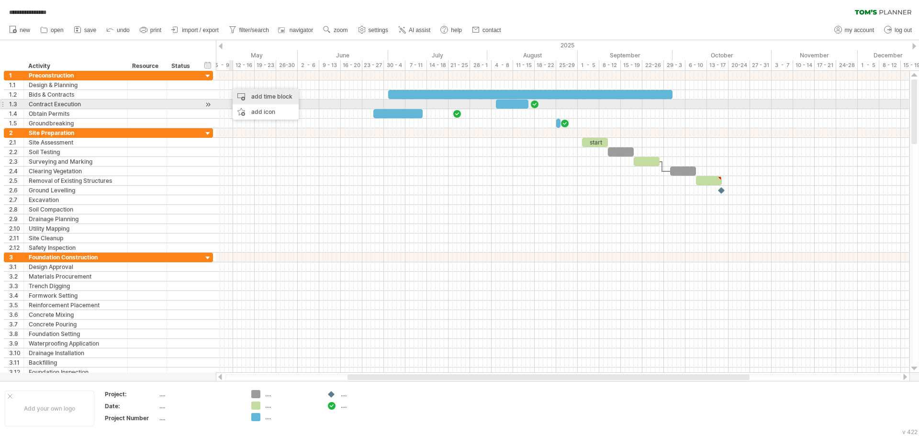
click at [270, 101] on div "add time block" at bounding box center [266, 96] width 66 height 15
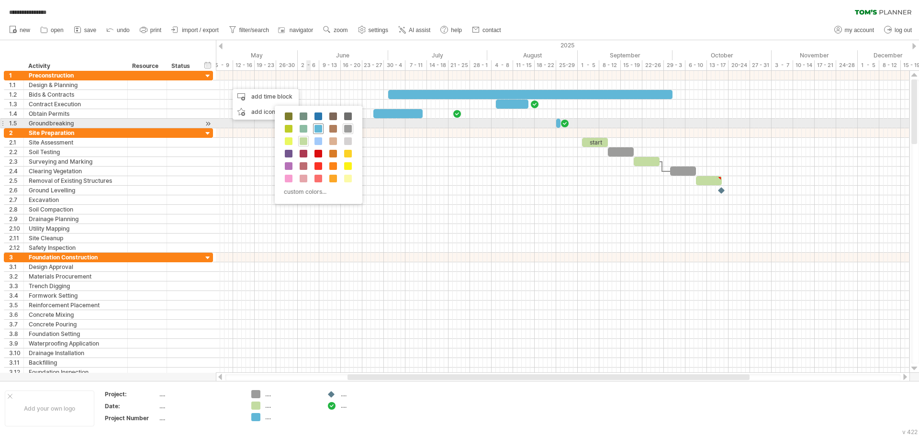
click at [319, 127] on span at bounding box center [318, 129] width 8 height 8
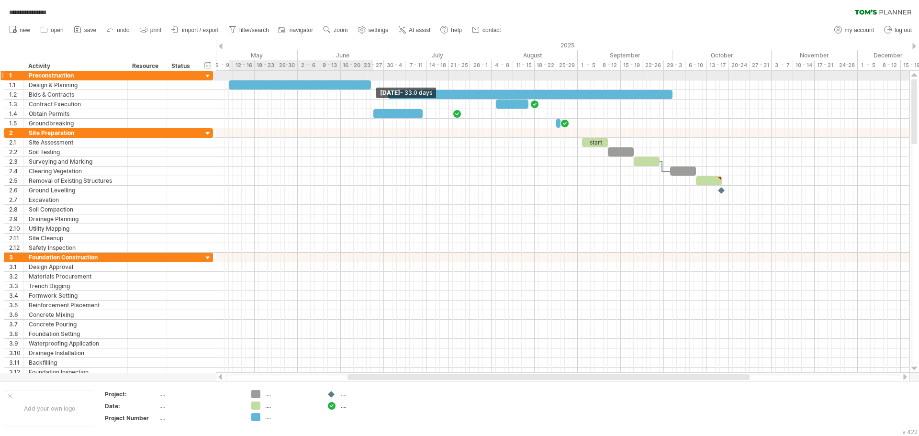
drag, startPoint x: 232, startPoint y: 85, endPoint x: 371, endPoint y: 73, distance: 139.3
click at [371, 73] on div "start [DATE] - 33.0 days [DATE] - 66.0 days" at bounding box center [562, 222] width 693 height 302
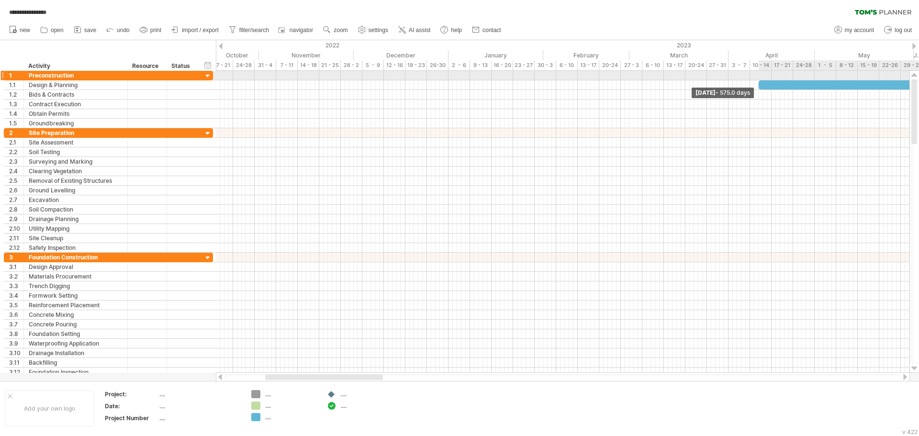
drag, startPoint x: 770, startPoint y: 80, endPoint x: 758, endPoint y: 80, distance: 12.4
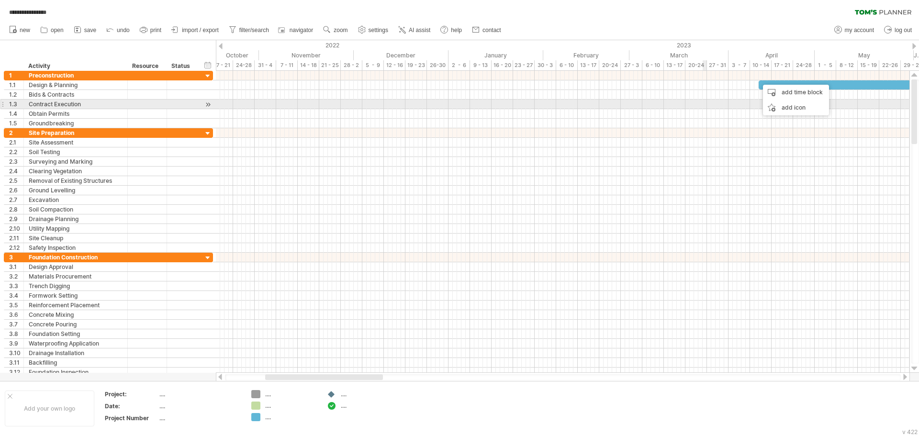
click at [705, 100] on div at bounding box center [562, 105] width 693 height 10
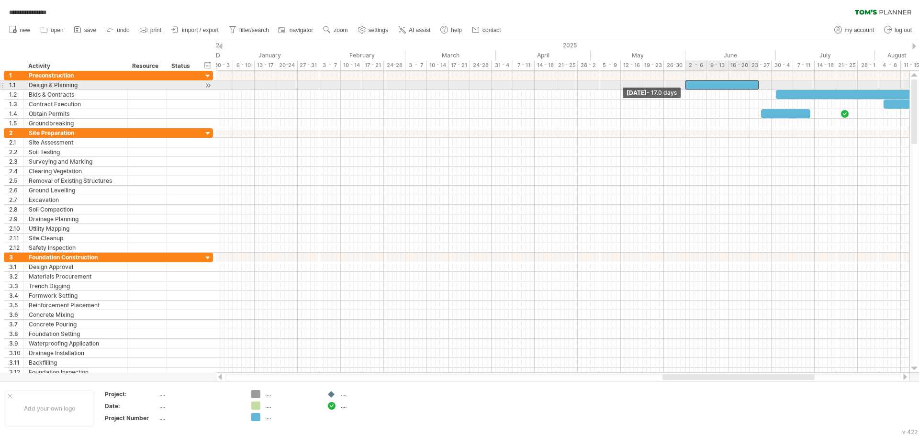
drag, startPoint x: 757, startPoint y: 86, endPoint x: 683, endPoint y: 83, distance: 74.2
click at [683, 83] on span at bounding box center [685, 84] width 4 height 9
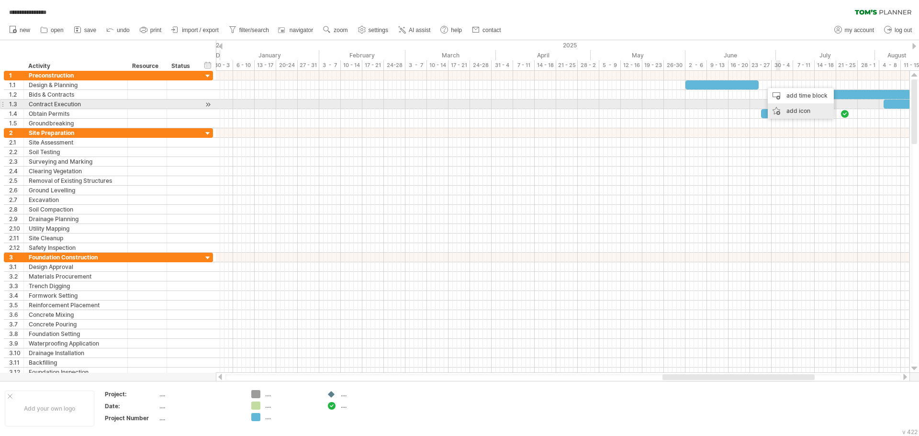
click at [799, 109] on div "add icon" at bounding box center [800, 110] width 66 height 15
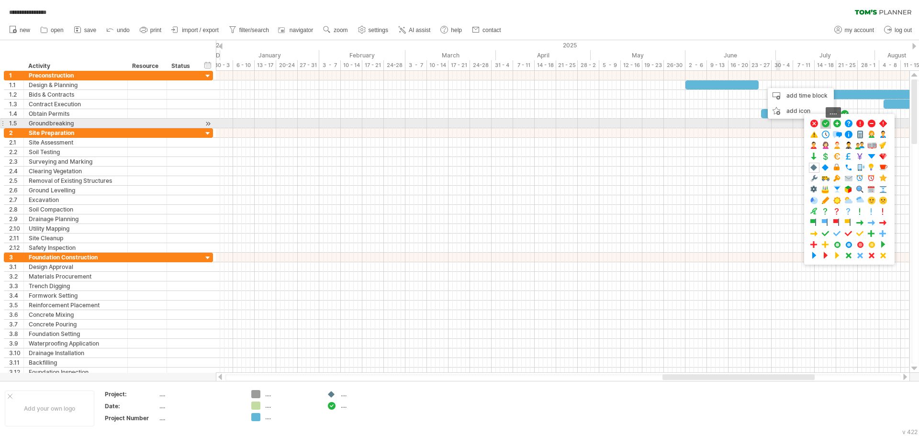
click at [822, 120] on span at bounding box center [826, 123] width 10 height 9
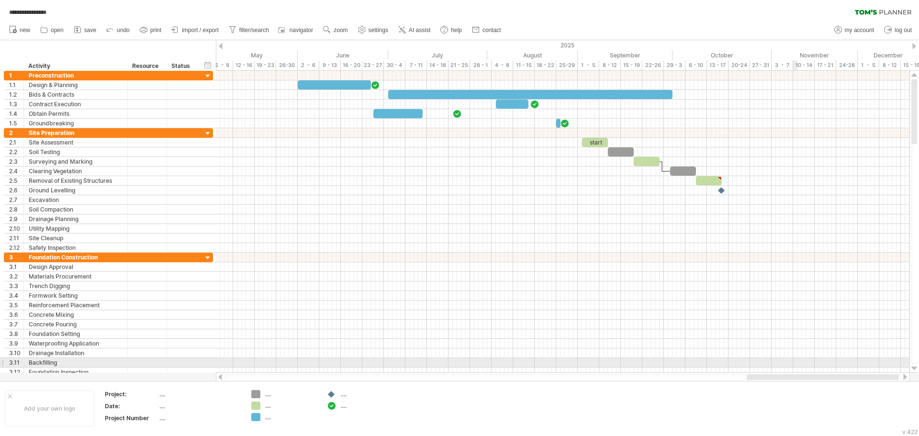
drag, startPoint x: 712, startPoint y: 375, endPoint x: 796, endPoint y: 363, distance: 85.0
click at [796, 363] on div "**********" at bounding box center [459, 218] width 919 height 436
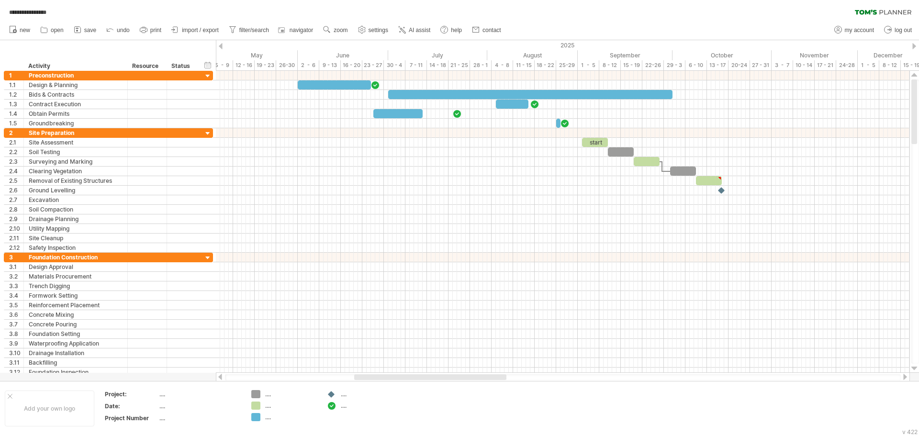
drag, startPoint x: 503, startPoint y: 33, endPoint x: 508, endPoint y: 29, distance: 6.4
click at [503, 33] on link "contact" at bounding box center [486, 30] width 34 height 12
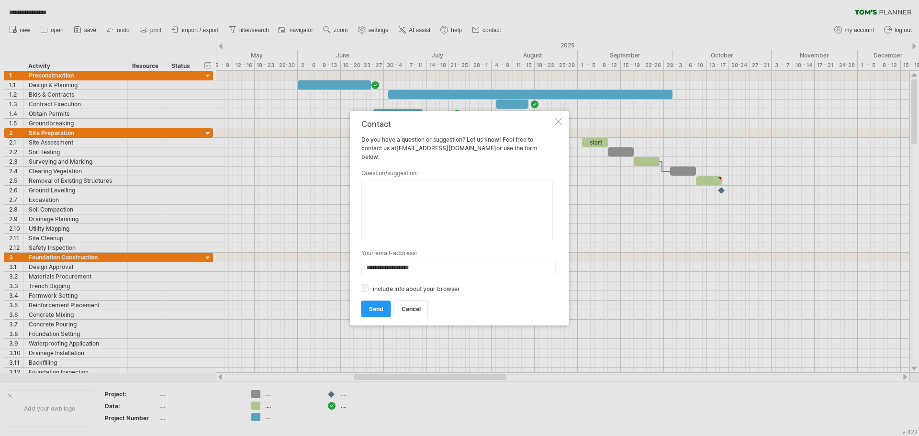
click at [558, 123] on div at bounding box center [559, 122] width 8 height 8
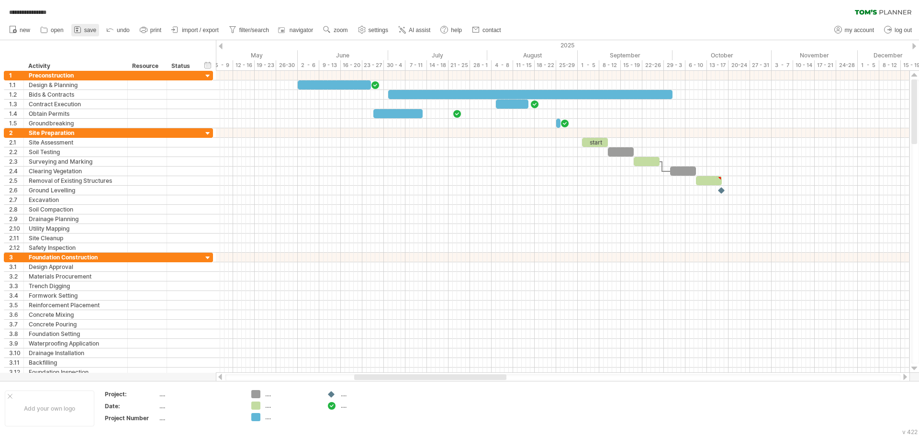
click at [90, 33] on span "save" at bounding box center [90, 30] width 12 height 7
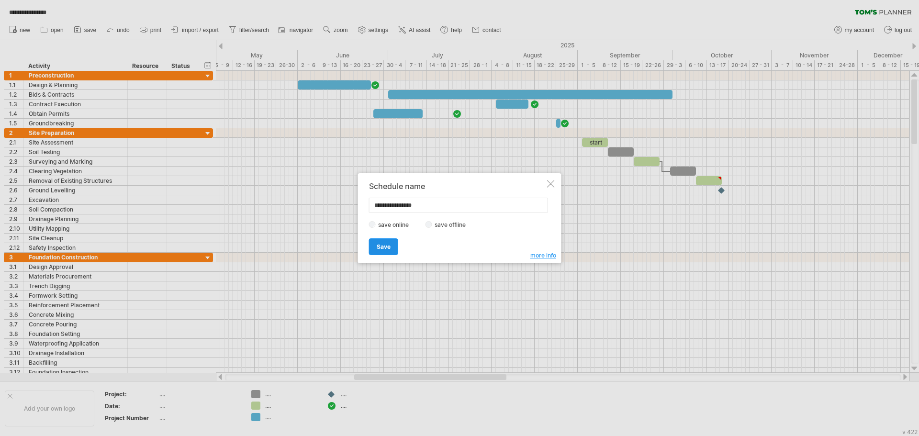
click at [378, 250] on link "Save" at bounding box center [383, 246] width 29 height 17
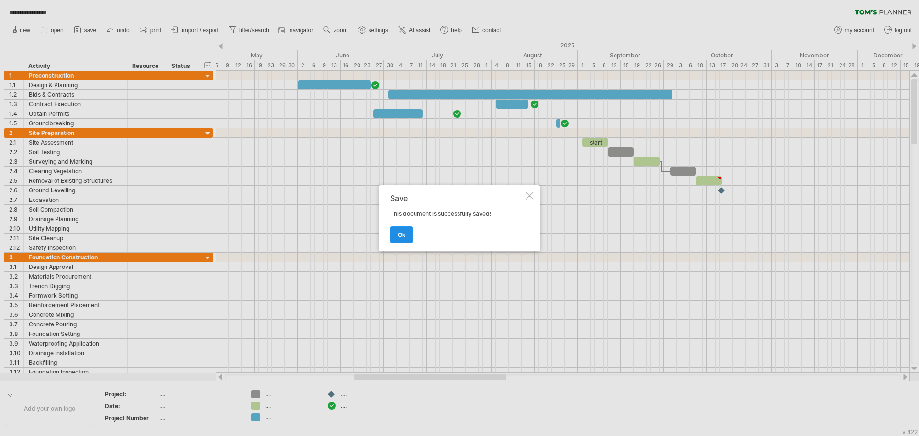
click at [393, 239] on link "ok" at bounding box center [401, 234] width 23 height 17
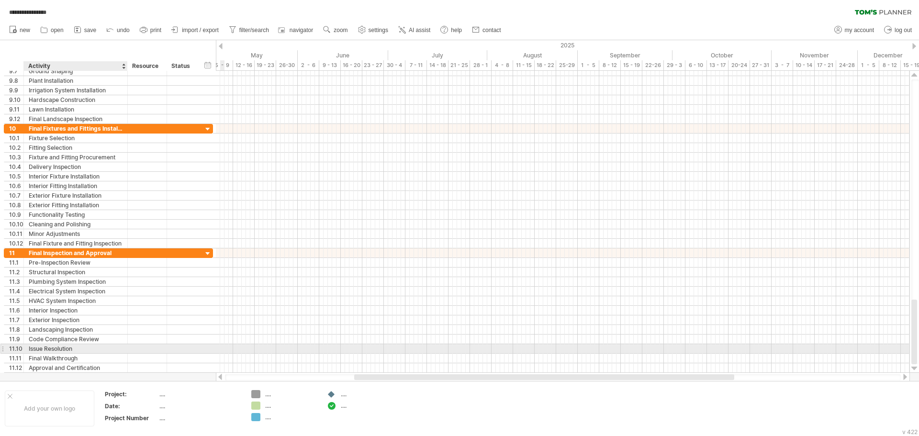
click at [59, 347] on div "Issue Resolution" at bounding box center [76, 348] width 94 height 9
click at [74, 348] on input "**********" at bounding box center [76, 348] width 94 height 9
drag, startPoint x: 74, startPoint y: 348, endPoint x: 31, endPoint y: 351, distance: 43.1
click at [31, 351] on input "**********" at bounding box center [76, 348] width 94 height 9
type input "**********"
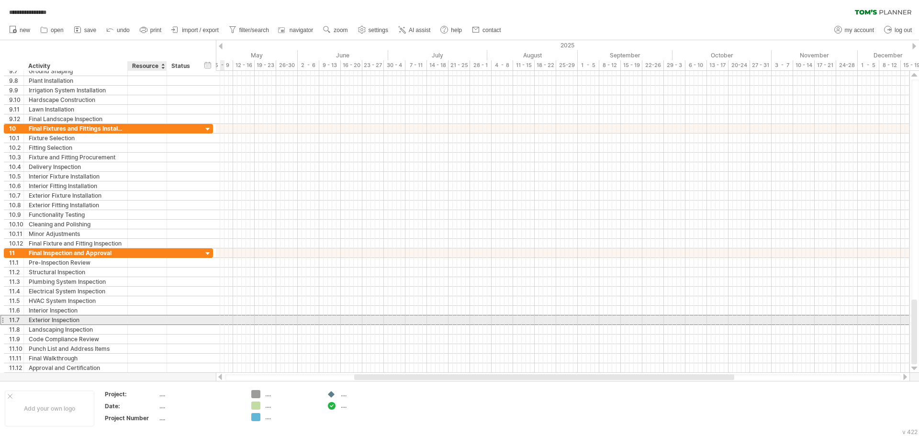
click at [142, 323] on div at bounding box center [147, 319] width 29 height 9
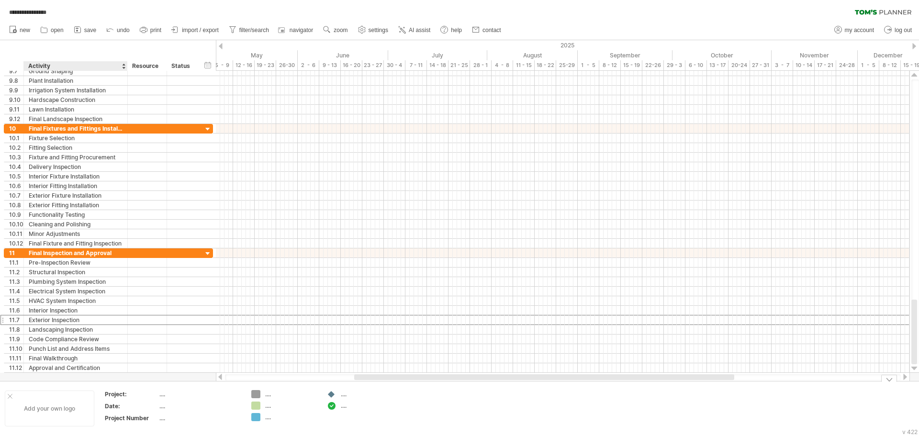
click at [63, 409] on div "Add your own logo" at bounding box center [49, 408] width 89 height 36
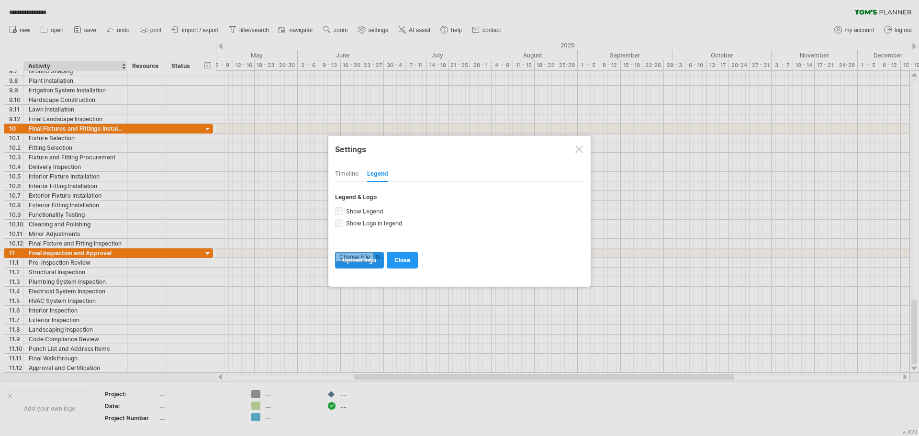
click at [365, 261] on input "file" at bounding box center [359, 260] width 48 height 16
type input "**********"
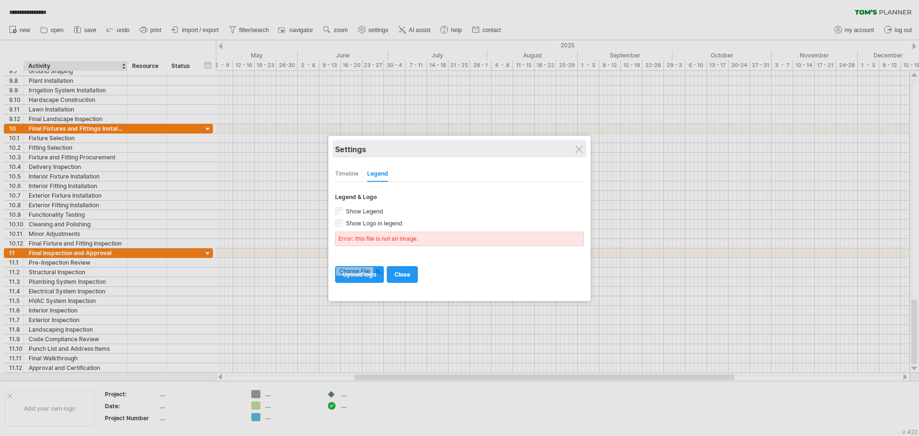
click at [583, 151] on div "Settings" at bounding box center [459, 148] width 249 height 17
click at [51, 365] on div at bounding box center [459, 218] width 919 height 436
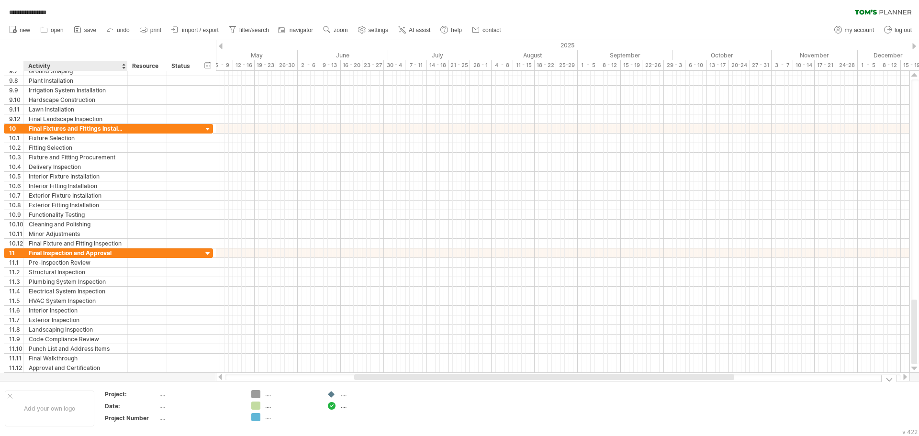
click at [54, 394] on div "Add your own logo" at bounding box center [49, 408] width 89 height 36
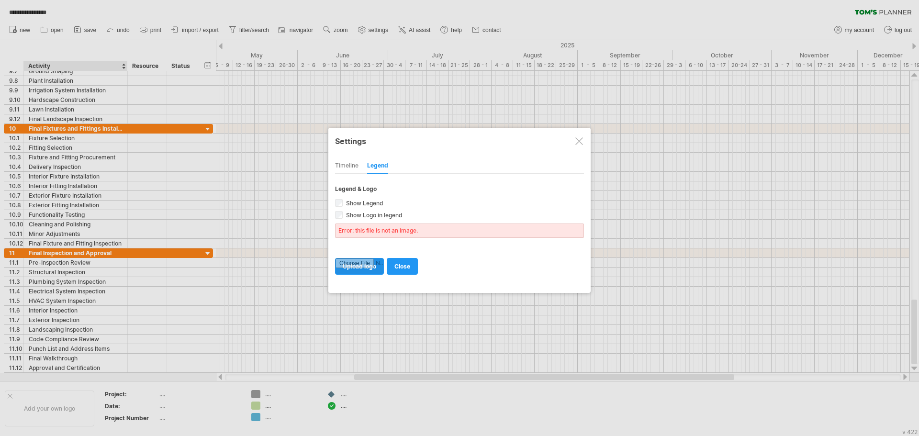
click at [356, 267] on input "file" at bounding box center [359, 266] width 48 height 16
type input "**********"
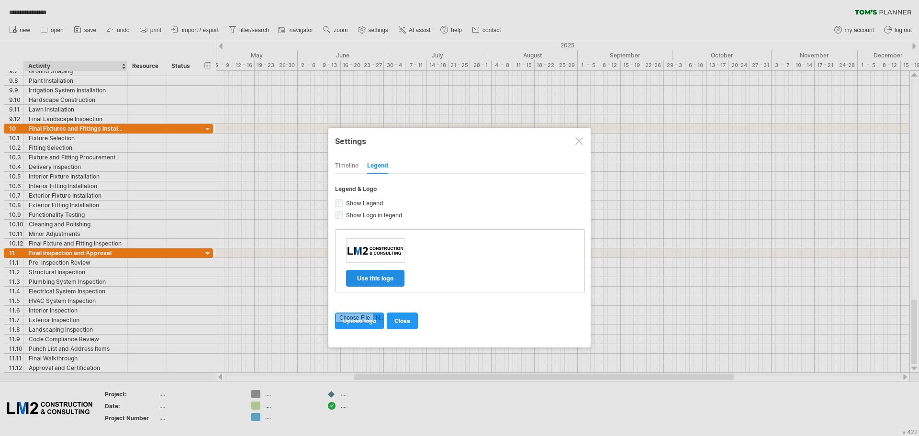
click at [371, 279] on span "use this logo" at bounding box center [375, 278] width 36 height 7
